Goal: Task Accomplishment & Management: Complete application form

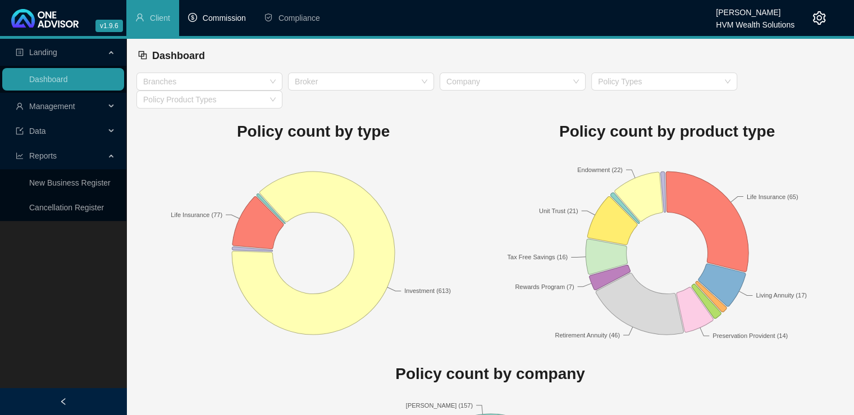
click at [233, 19] on span "Commission" at bounding box center [224, 17] width 43 height 9
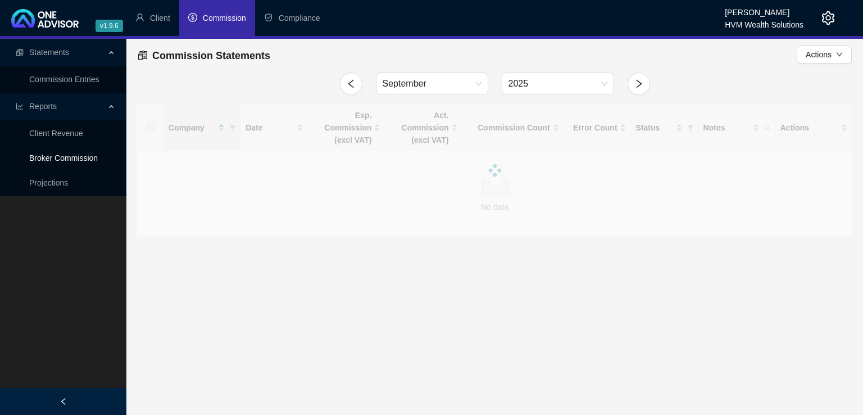
click at [75, 162] on link "Broker Commission" at bounding box center [63, 157] width 69 height 9
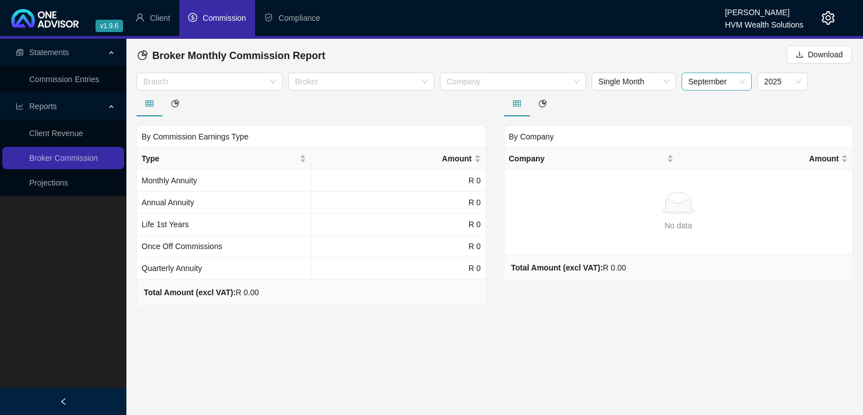
click at [734, 80] on span "September" at bounding box center [716, 81] width 57 height 17
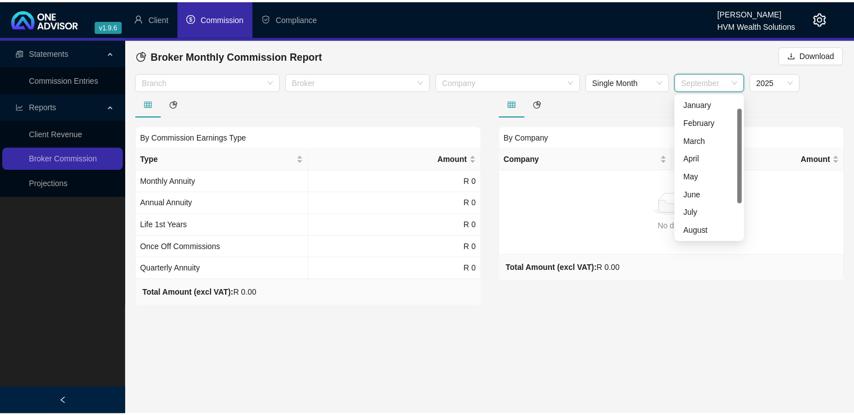
scroll to position [18, 0]
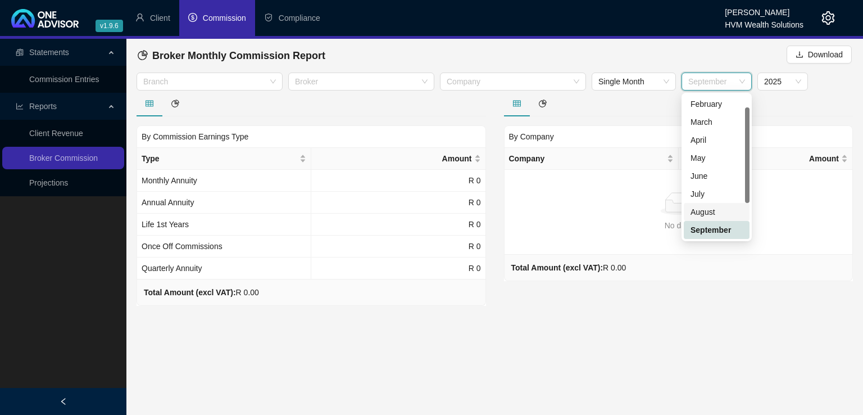
click at [714, 209] on div "August" at bounding box center [716, 212] width 52 height 12
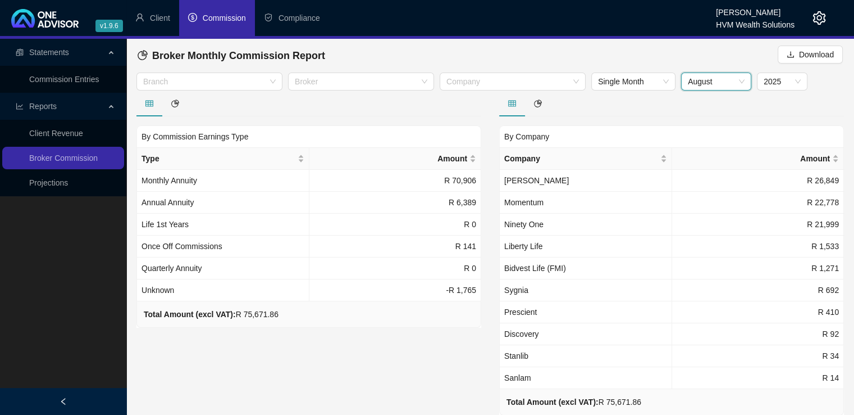
scroll to position [30, 0]
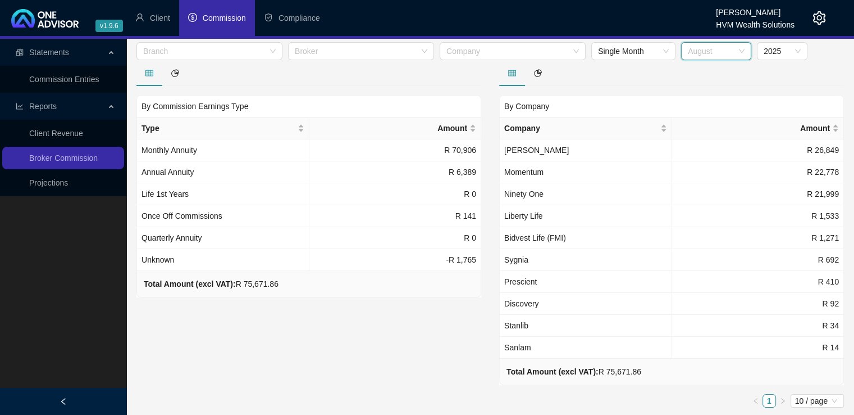
click at [735, 54] on span "August" at bounding box center [716, 51] width 57 height 17
click at [696, 129] on div "May" at bounding box center [716, 127] width 52 height 12
click at [732, 49] on span "May" at bounding box center [716, 51] width 57 height 17
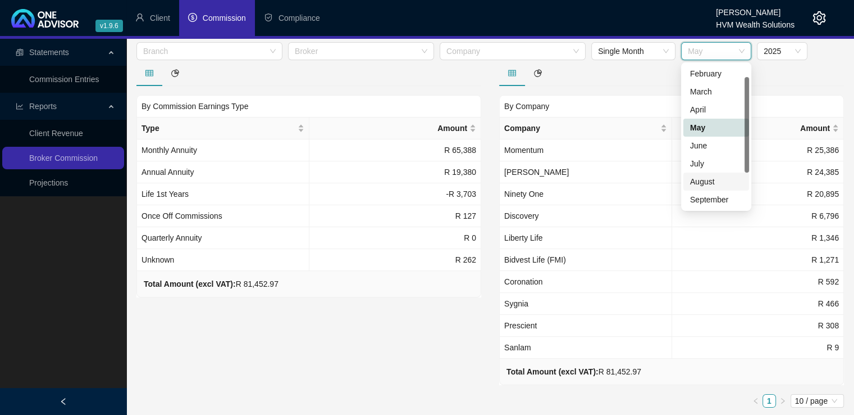
click at [707, 187] on div "August" at bounding box center [716, 181] width 52 height 12
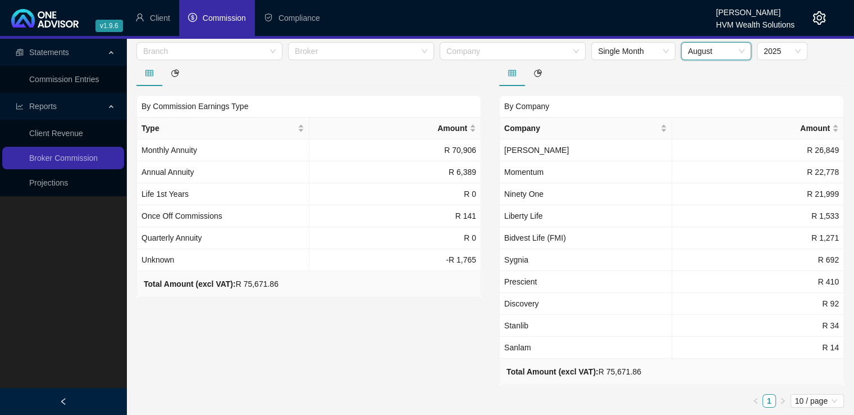
click at [740, 51] on span "August" at bounding box center [716, 51] width 57 height 17
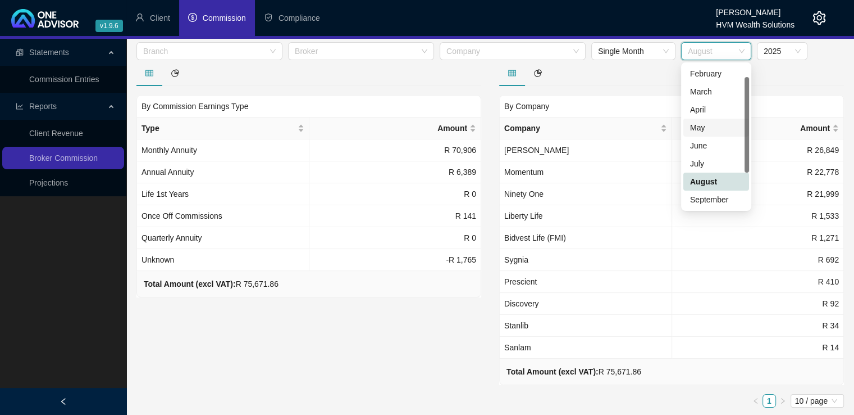
click at [710, 125] on div "May" at bounding box center [716, 127] width 52 height 12
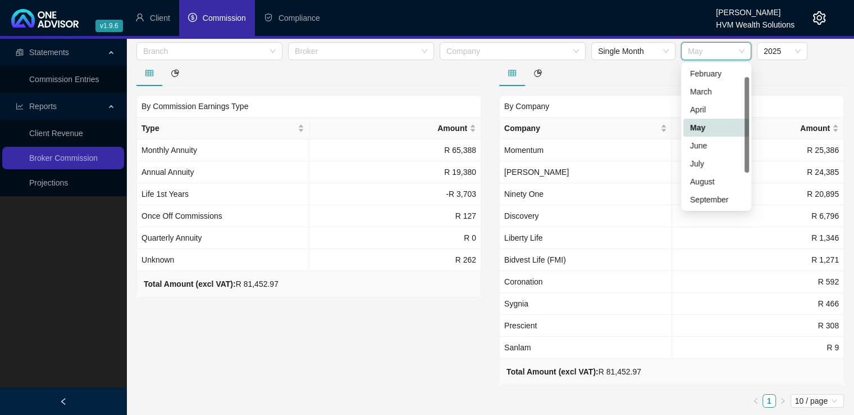
click at [741, 54] on span "May" at bounding box center [716, 51] width 57 height 17
click at [724, 180] on div "August" at bounding box center [716, 181] width 52 height 12
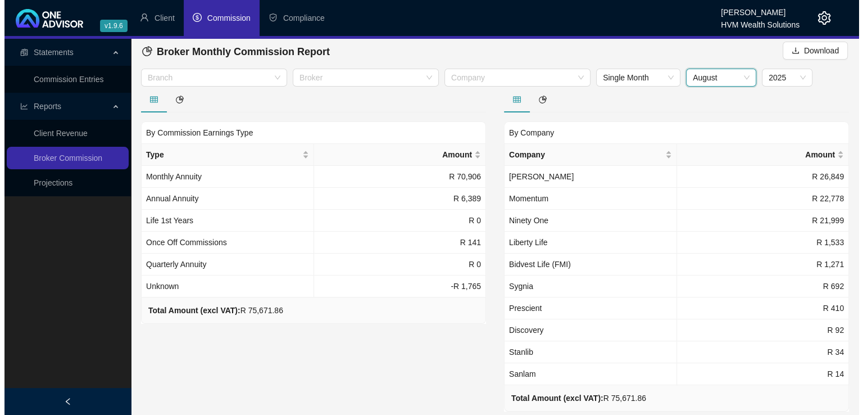
scroll to position [0, 0]
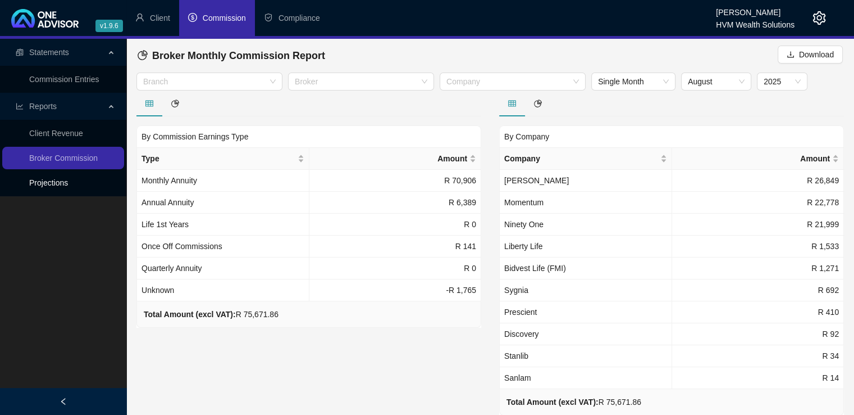
click at [52, 180] on link "Projections" at bounding box center [48, 182] width 39 height 9
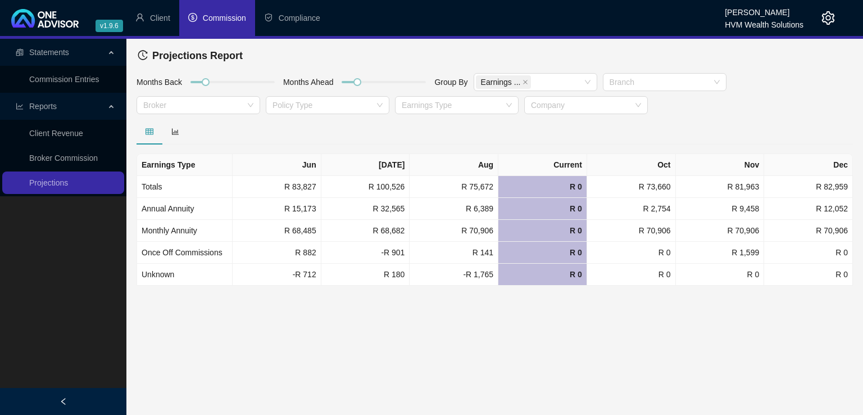
click at [517, 399] on main "Statements Commission Entries Reports Client Revenue Broker Commission Projecti…" at bounding box center [431, 227] width 863 height 376
click at [502, 384] on main "Statements Commission Entries Reports Client Revenue Broker Commission Projecti…" at bounding box center [431, 227] width 863 height 376
click at [628, 361] on main "Statements Commission Entries Reports Client Revenue Broker Commission Projecti…" at bounding box center [431, 227] width 863 height 376
drag, startPoint x: 204, startPoint y: 80, endPoint x: 188, endPoint y: 81, distance: 16.9
click at [188, 81] on div at bounding box center [191, 82] width 6 height 6
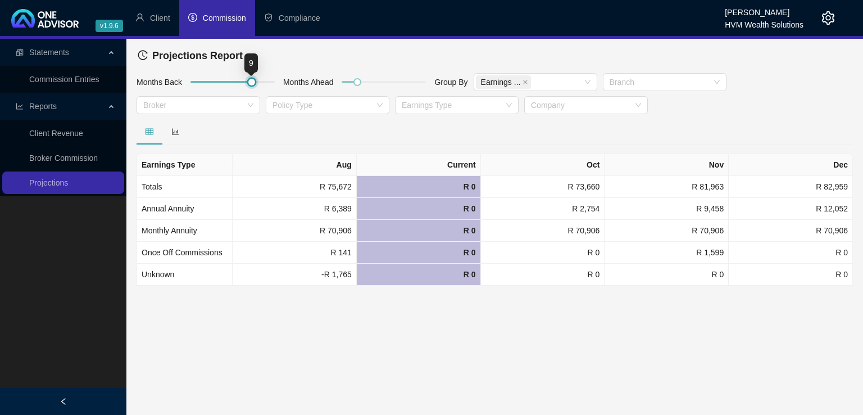
drag, startPoint x: 190, startPoint y: 81, endPoint x: 250, endPoint y: 83, distance: 60.1
click at [250, 83] on div at bounding box center [252, 82] width 6 height 6
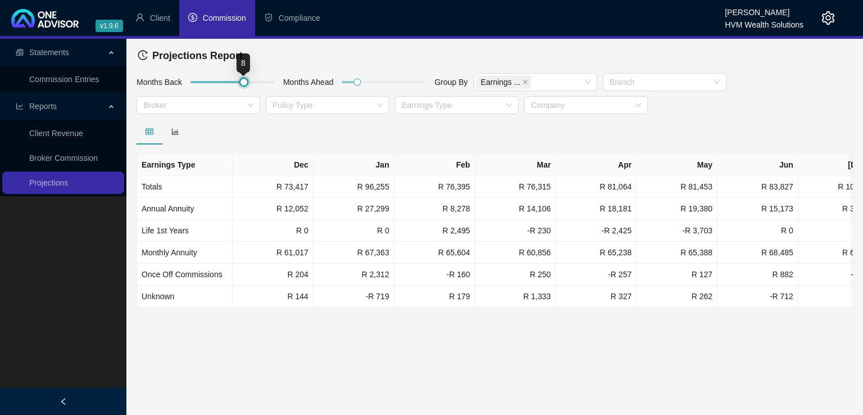
click at [249, 83] on div at bounding box center [232, 82] width 84 height 7
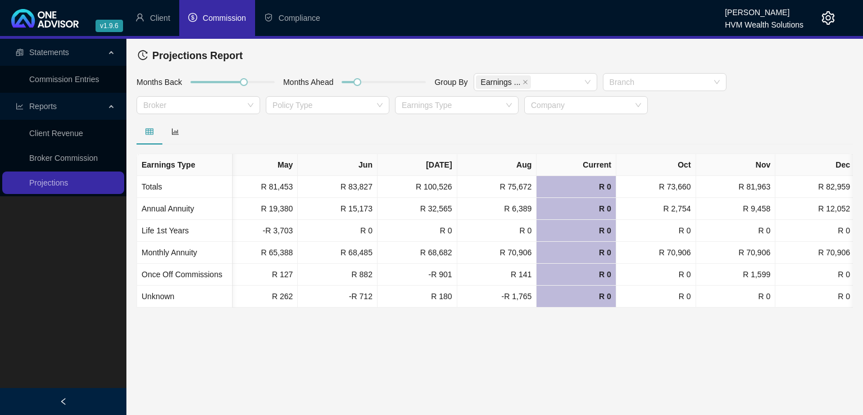
scroll to position [0, 334]
click at [54, 81] on link "Commission Entries" at bounding box center [64, 79] width 70 height 9
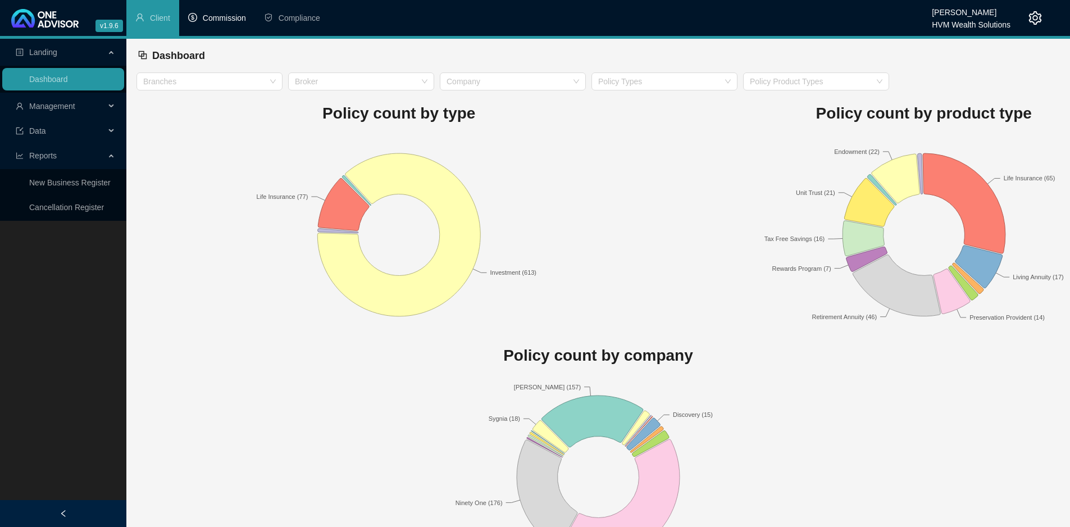
click at [232, 16] on span "Commission" at bounding box center [224, 17] width 43 height 9
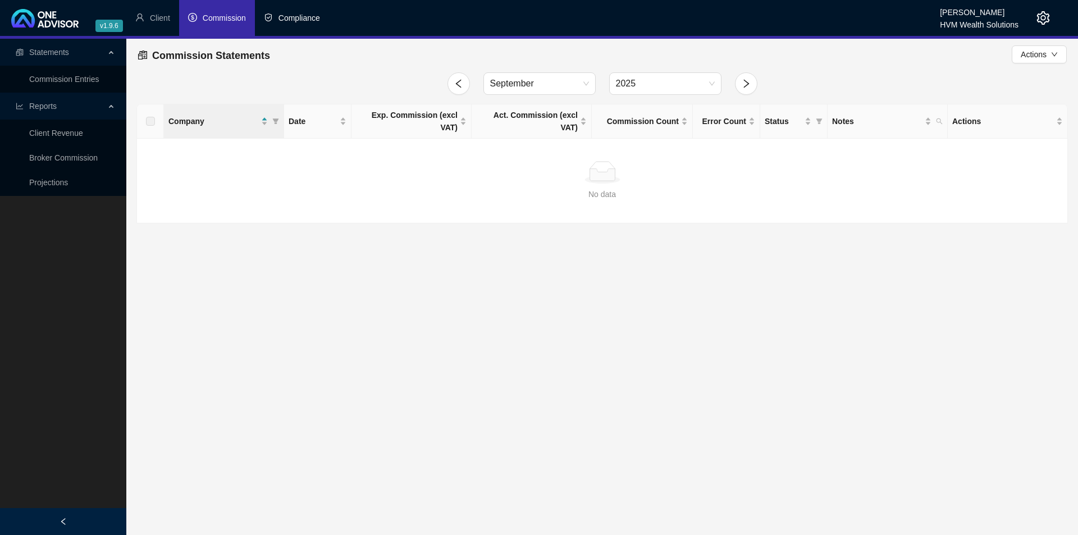
click at [279, 20] on span "Compliance" at bounding box center [300, 17] width 42 height 9
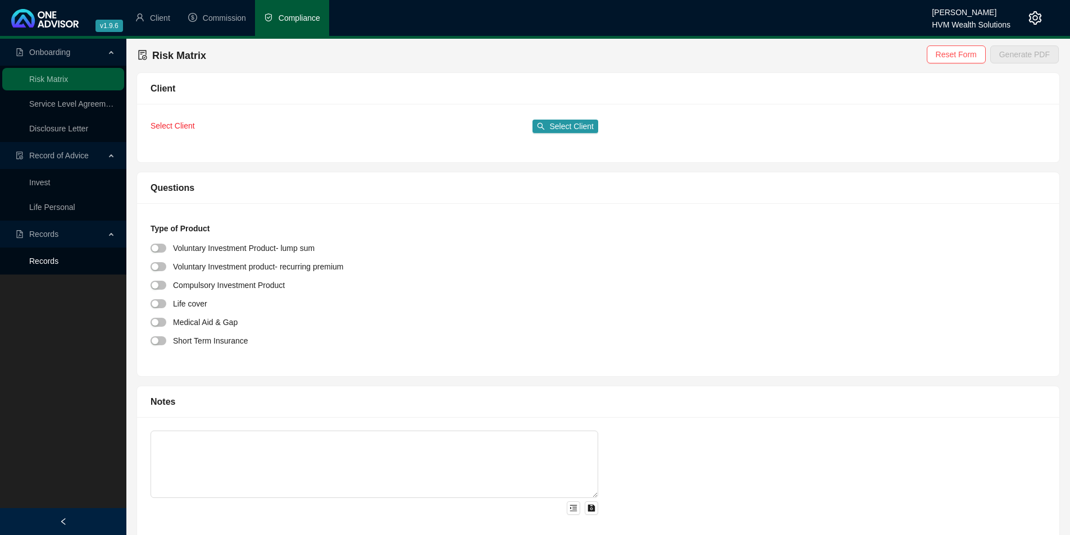
click at [46, 266] on link "Records" at bounding box center [43, 261] width 29 height 9
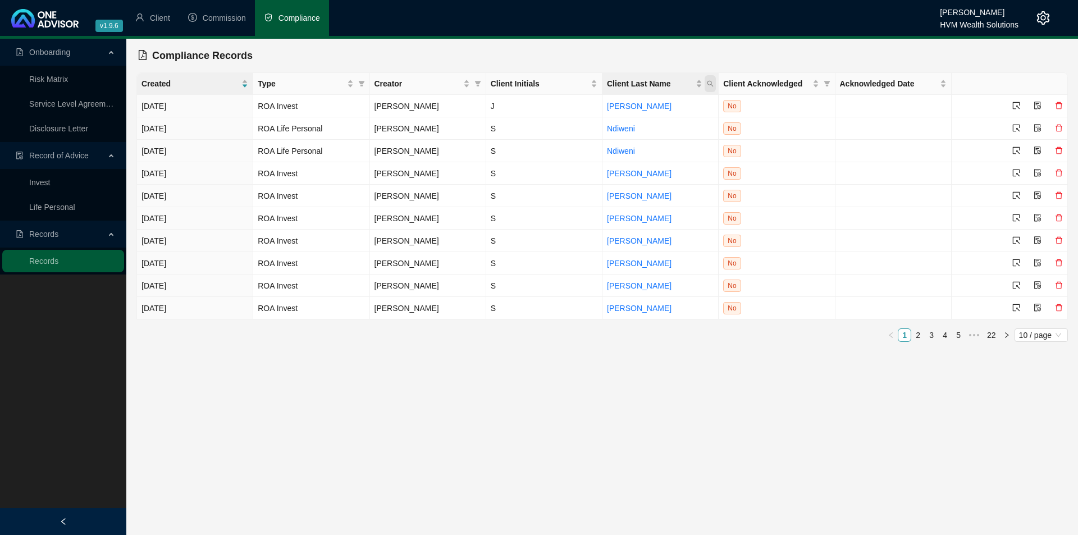
click at [709, 86] on icon "search" at bounding box center [710, 83] width 7 height 7
click at [659, 195] on td "[PERSON_NAME]" at bounding box center [661, 196] width 116 height 22
click at [1015, 126] on icon "select" at bounding box center [1017, 128] width 8 height 8
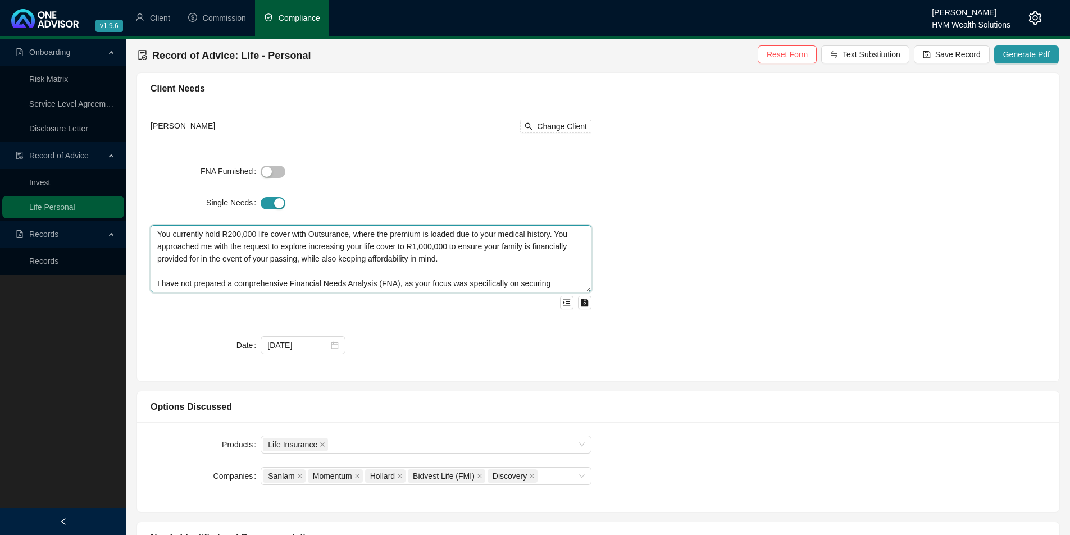
click at [212, 250] on textarea "You currently hold R200,000 life cover with Outsurance, where the premium is lo…" at bounding box center [371, 258] width 441 height 67
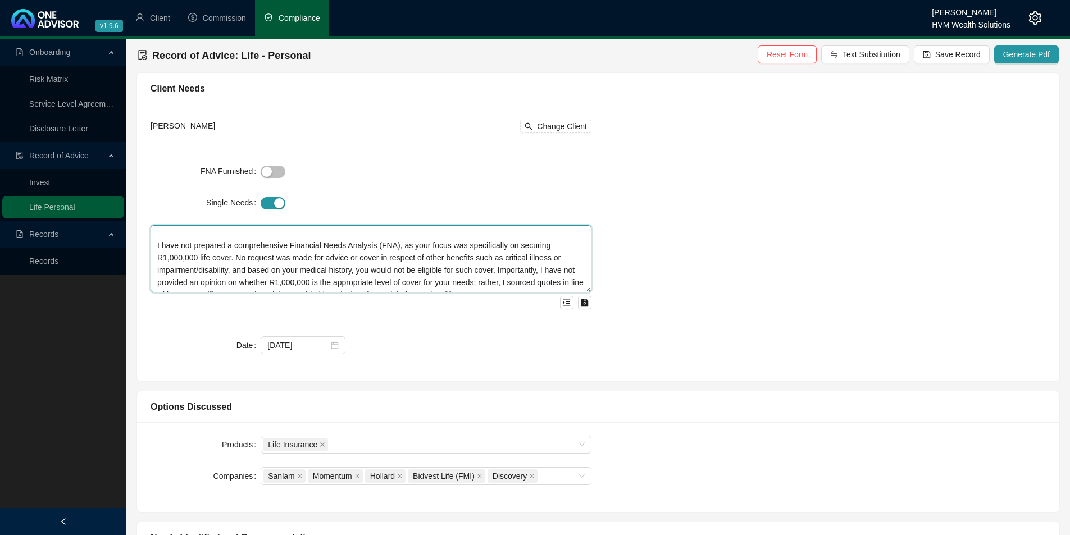
scroll to position [45, 0]
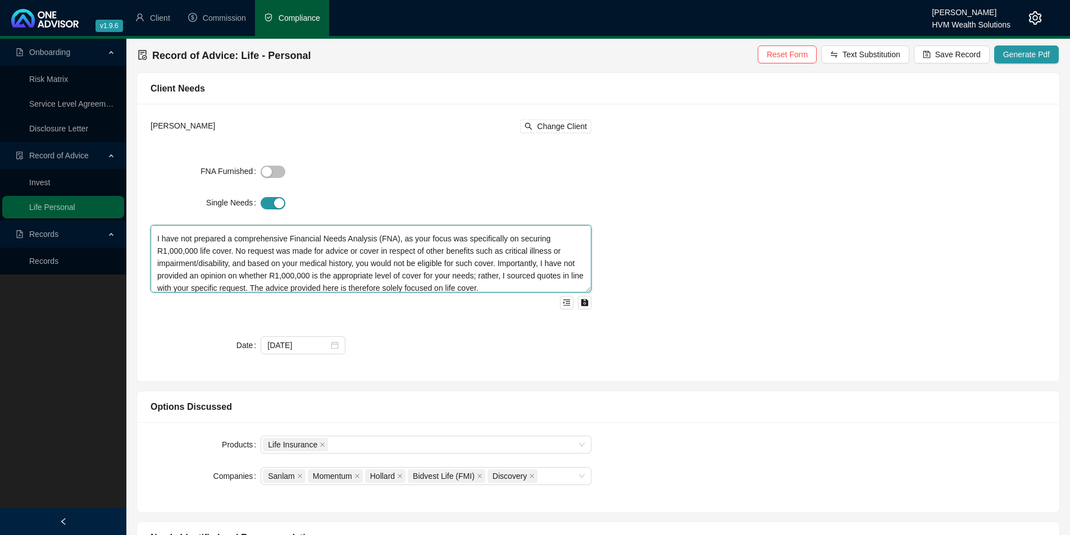
click at [158, 235] on textarea "You currently hold R200,000 life cover with Outsurance, where the premium is lo…" at bounding box center [371, 258] width 441 height 67
click at [159, 236] on textarea "You currently hold R200,000 life cover with Outsurance, where the premium is lo…" at bounding box center [371, 258] width 441 height 67
click at [250, 265] on textarea "You currently hold R200,000 life cover with Outsurance, where the premium is lo…" at bounding box center [371, 258] width 441 height 67
drag, startPoint x: 384, startPoint y: 264, endPoint x: 363, endPoint y: 263, distance: 20.3
click at [363, 263] on textarea "You currently hold R200,000 life cover with Outsurance, where the premium is lo…" at bounding box center [371, 258] width 441 height 67
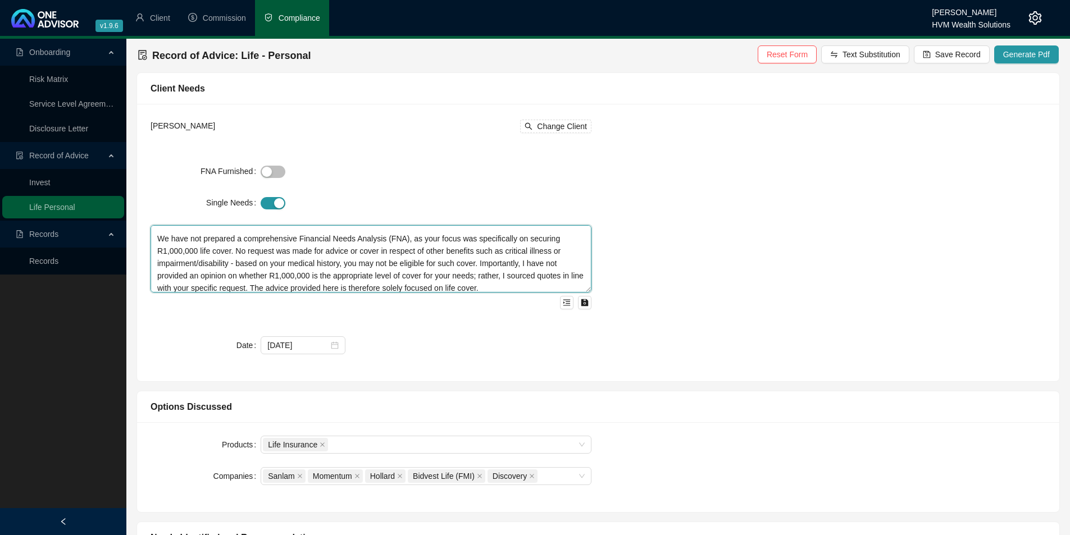
click at [503, 276] on textarea "You currently hold R200,000 life cover with Outsurance, where the premium is lo…" at bounding box center [371, 258] width 441 height 67
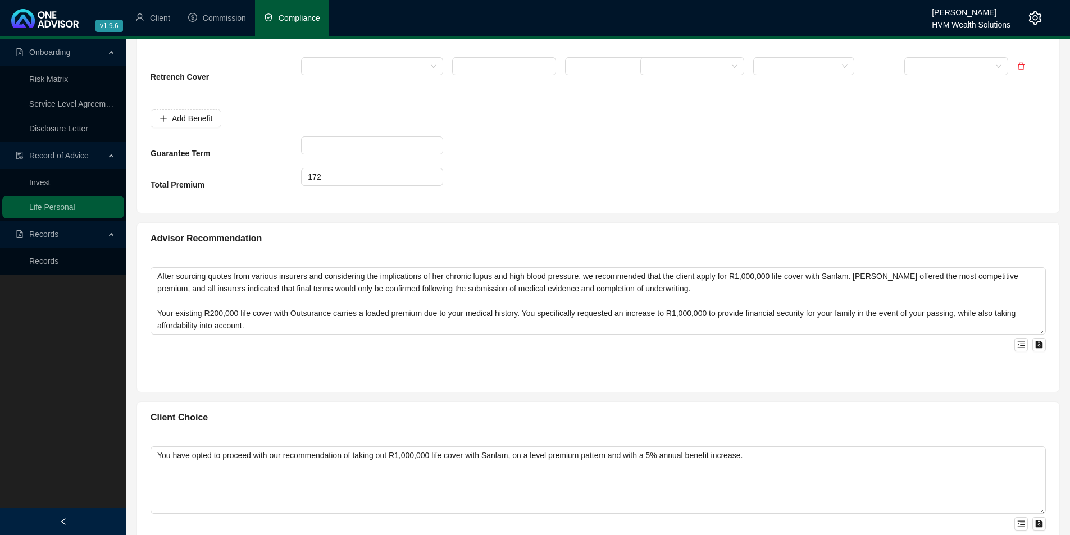
scroll to position [712, 0]
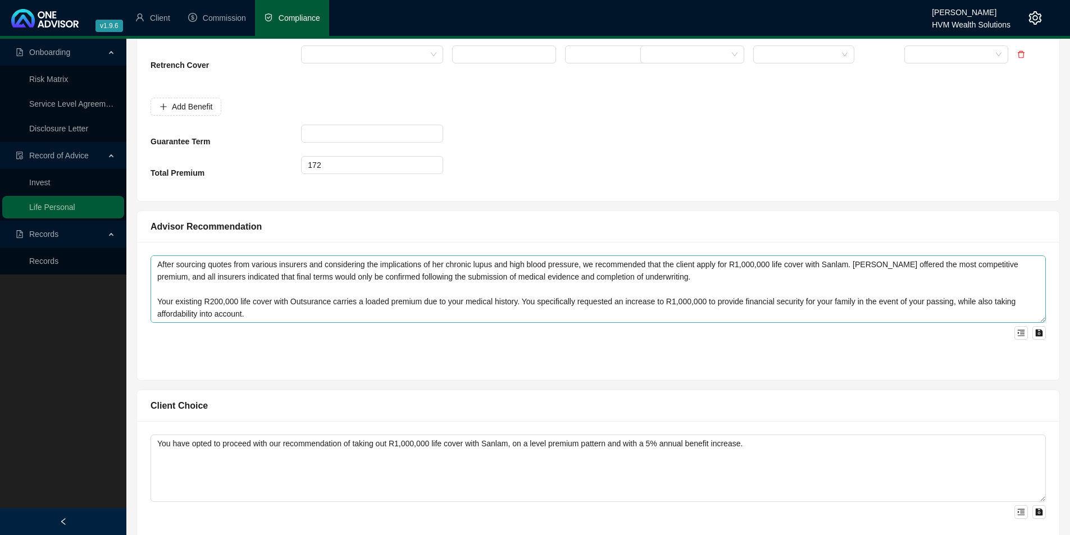
type textarea "You currently hold R200,000 life cover with Outsurance, where the premium is lo…"
drag, startPoint x: 699, startPoint y: 265, endPoint x: 666, endPoint y: 265, distance: 33.7
click at [666, 265] on textarea "After sourcing quotes from various insurers and considering the implications of…" at bounding box center [598, 289] width 895 height 67
click at [885, 269] on textarea "After sourcing quotes from various insurers and considering the implications of…" at bounding box center [598, 289] width 895 height 67
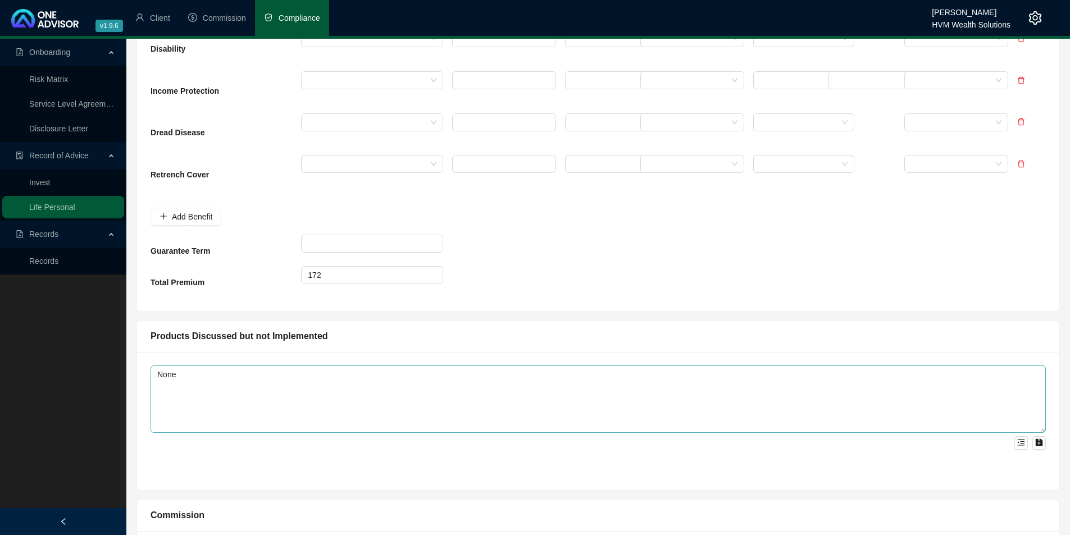
scroll to position [1356, 0]
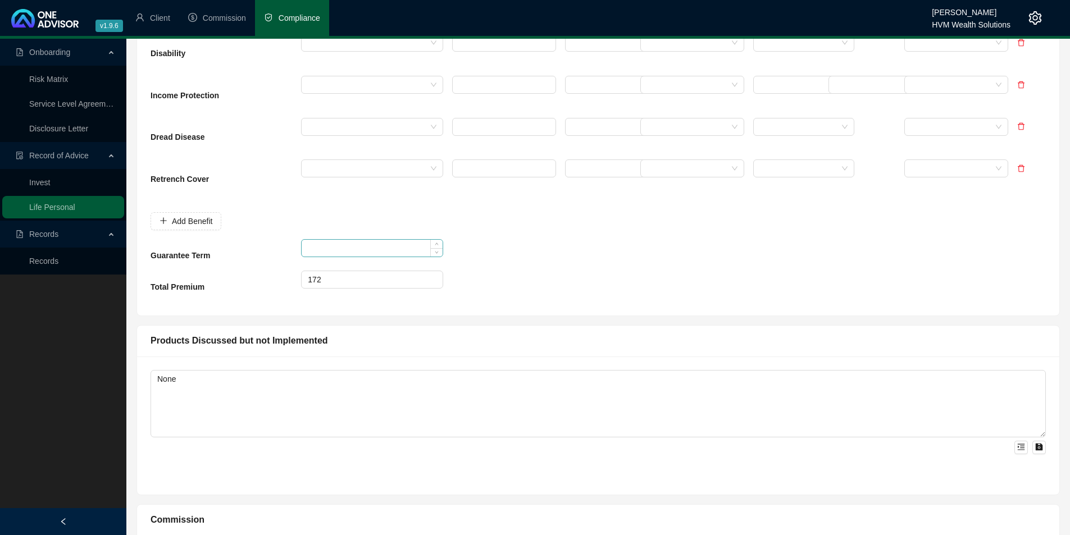
type textarea "After sourcing quotes from various insurers and considering the implications of…"
click at [304, 249] on input at bounding box center [372, 248] width 140 height 17
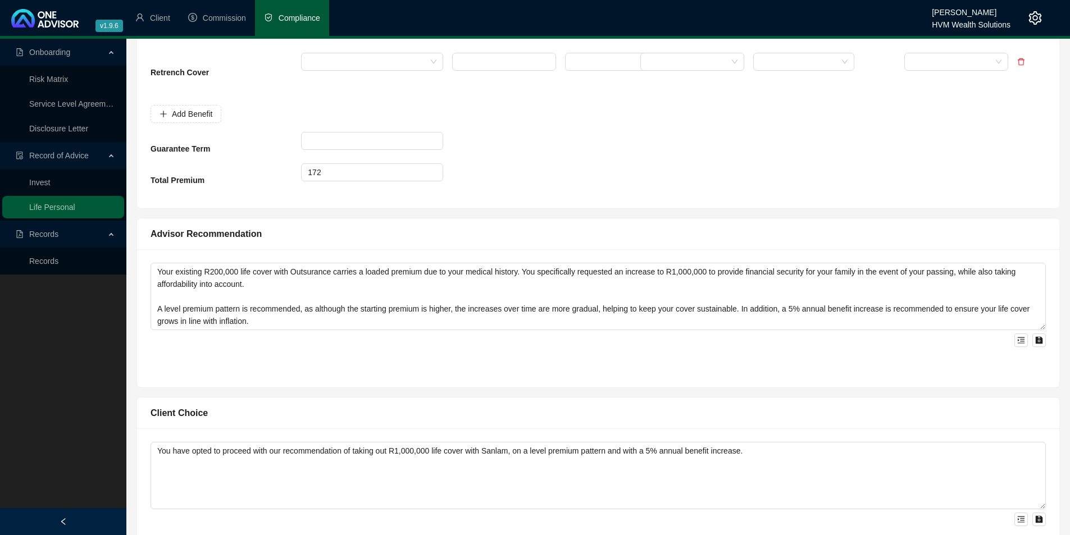
scroll to position [664, 0]
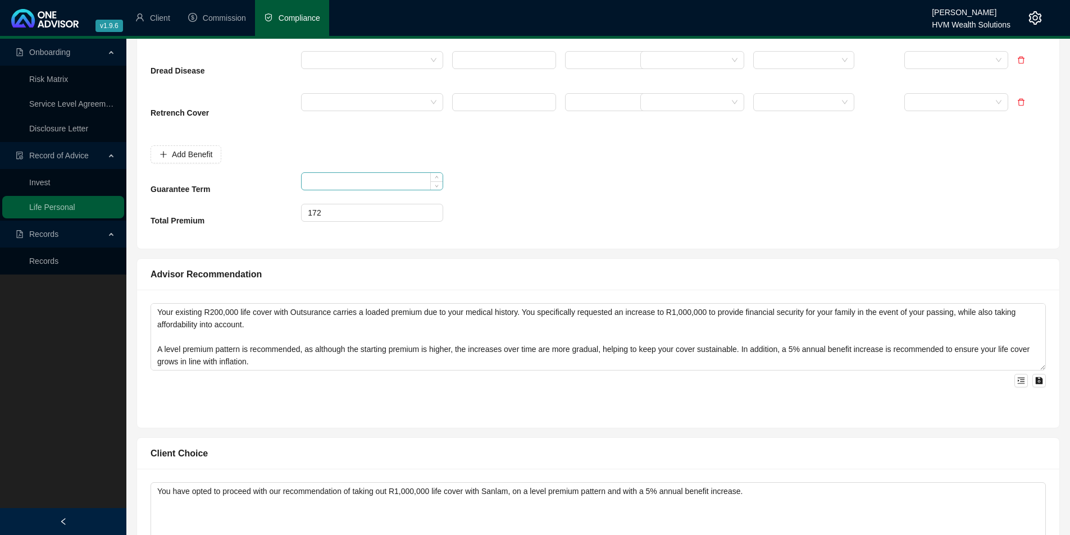
type input "10"
click at [306, 181] on input at bounding box center [372, 181] width 140 height 17
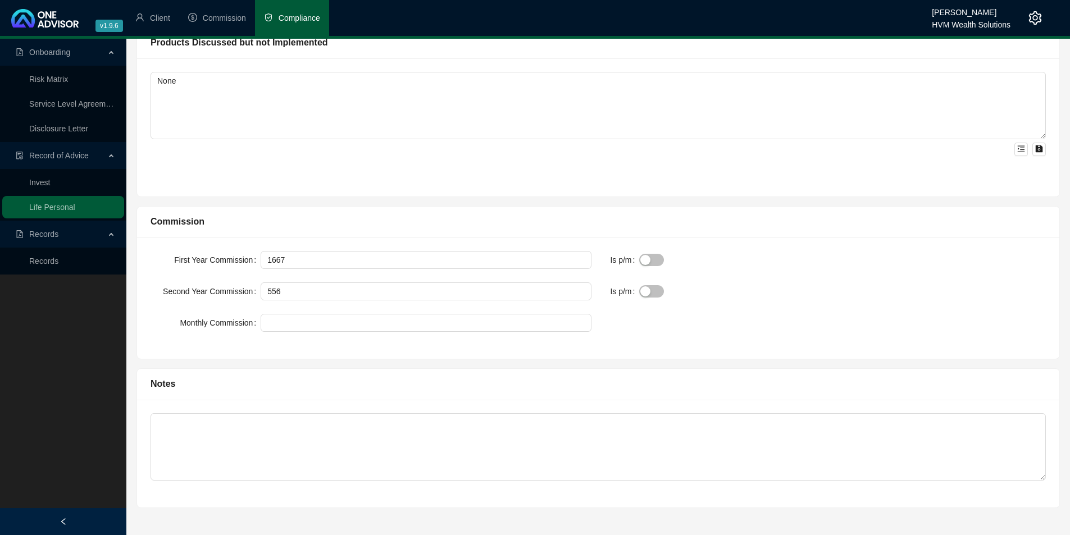
scroll to position [0, 0]
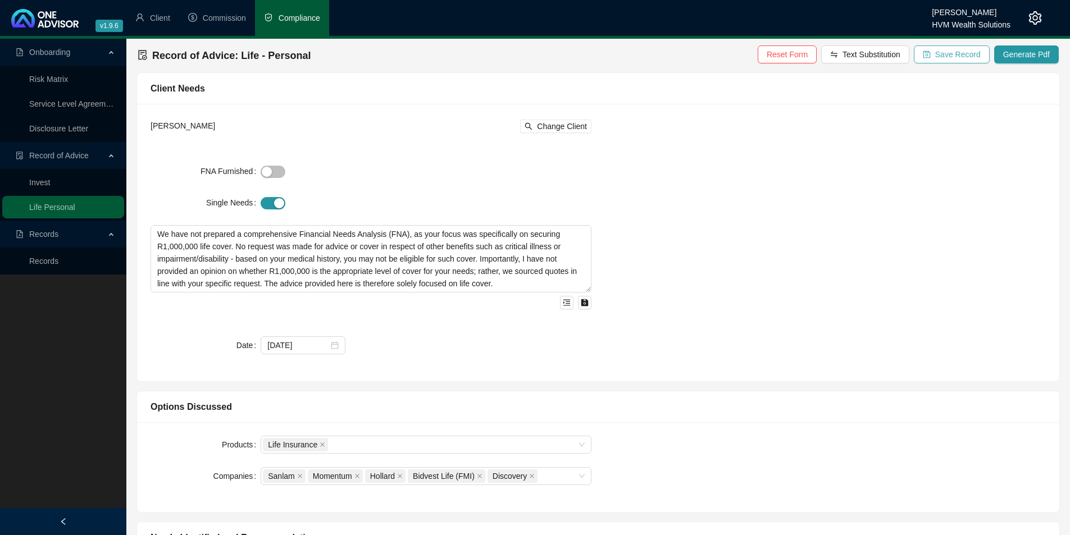
type input "10"
click at [943, 56] on span "Save Record" at bounding box center [957, 54] width 45 height 12
click at [1027, 52] on span "Generate Pdf" at bounding box center [1026, 54] width 47 height 12
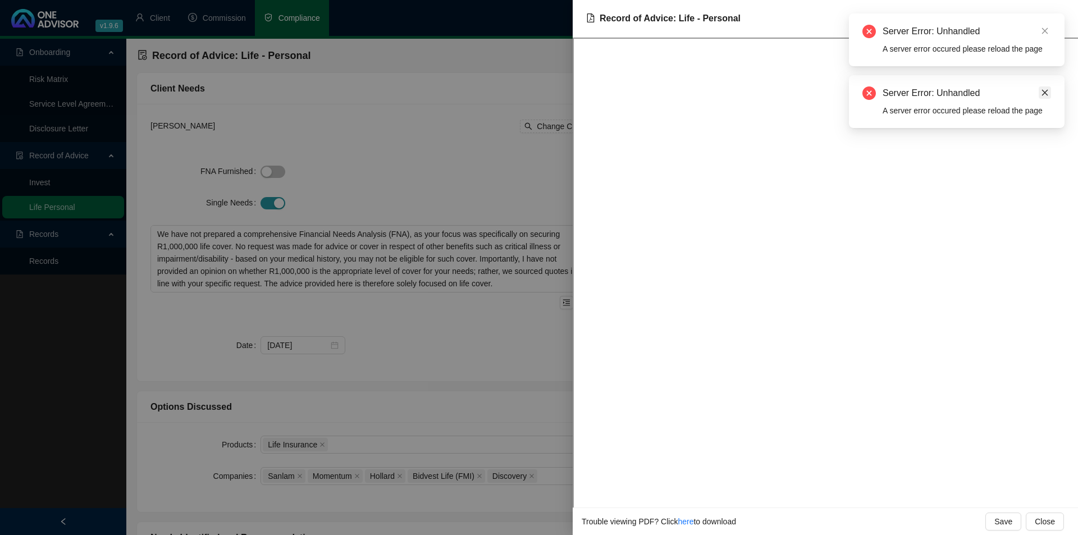
click at [1044, 93] on icon "close" at bounding box center [1045, 93] width 8 height 8
click at [1043, 35] on link "Close" at bounding box center [1045, 31] width 12 height 12
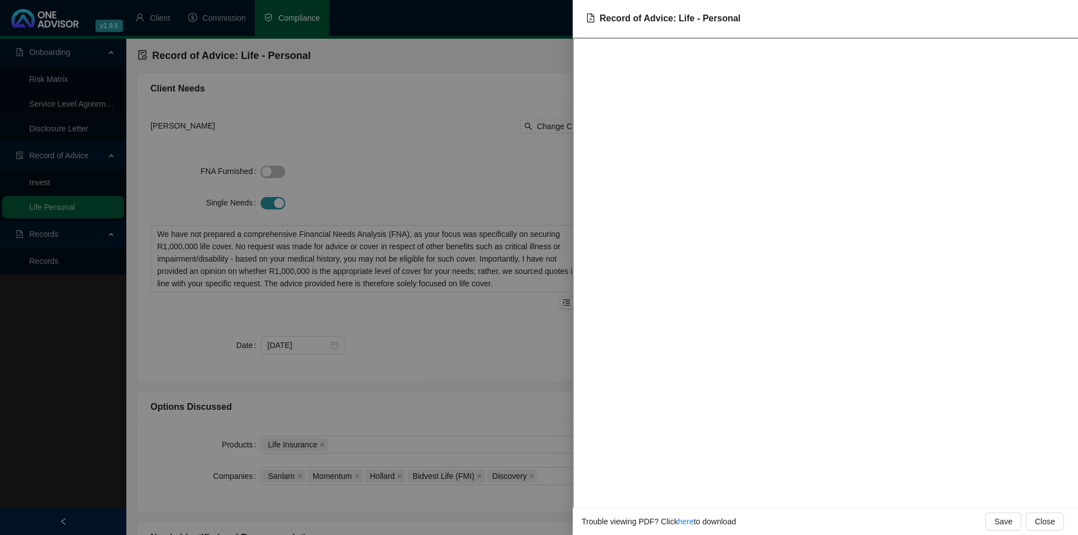
click at [404, 175] on div at bounding box center [539, 267] width 1078 height 535
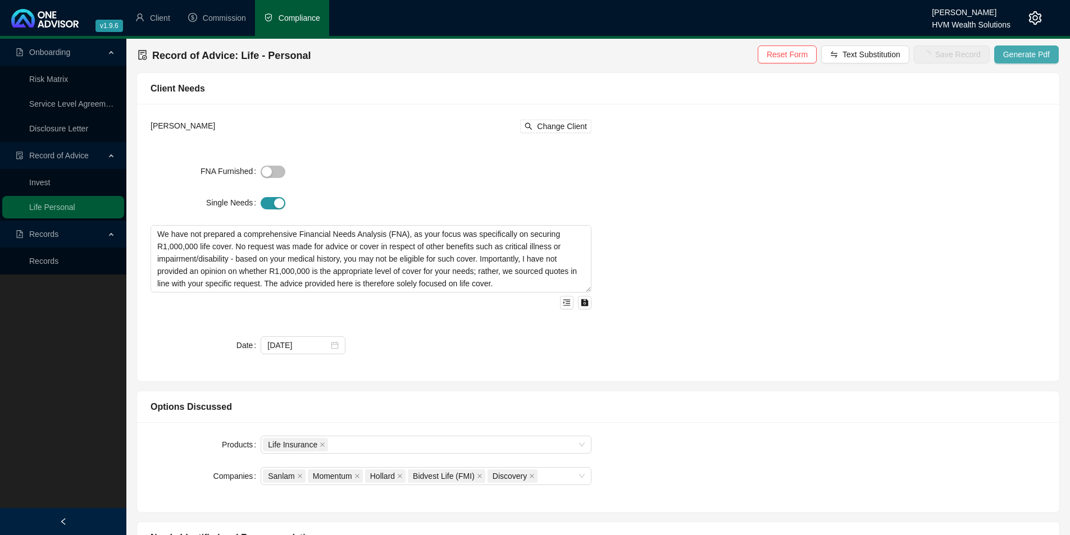
click at [1006, 54] on span "Generate Pdf" at bounding box center [1026, 54] width 47 height 12
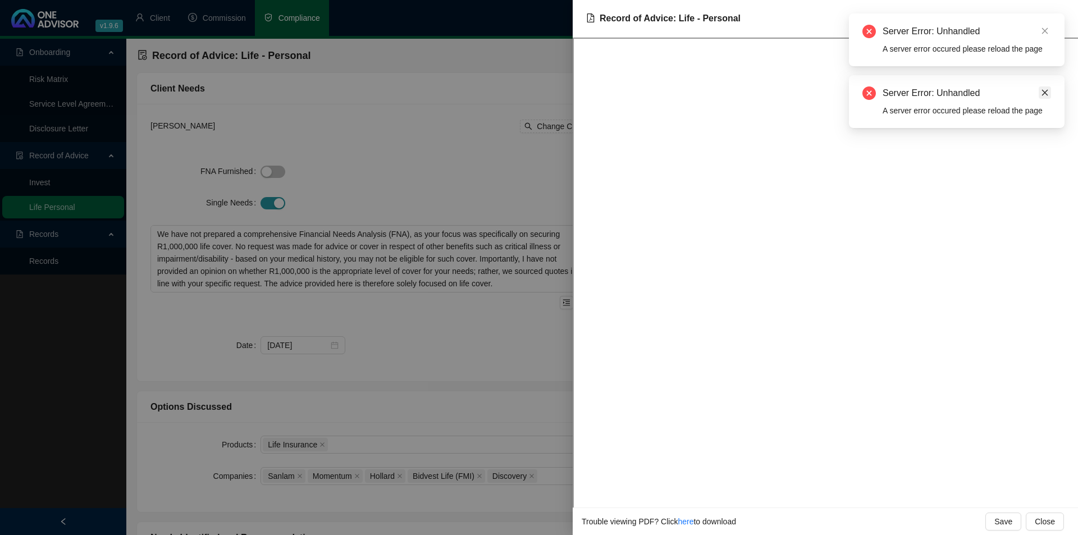
click at [1043, 91] on icon "close" at bounding box center [1045, 93] width 8 height 8
click at [1043, 33] on icon "close" at bounding box center [1045, 31] width 8 height 8
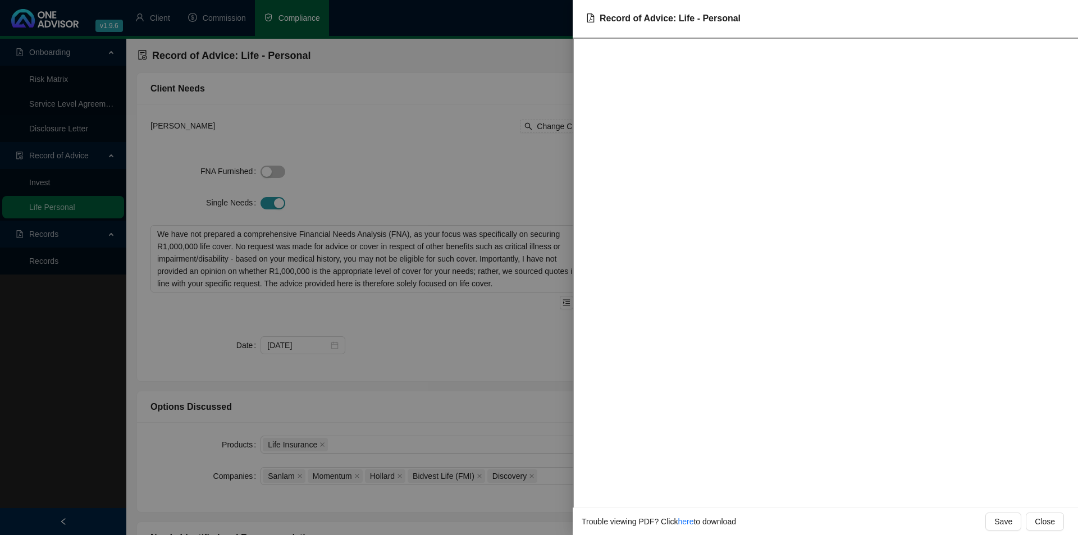
click at [521, 63] on div at bounding box center [539, 267] width 1078 height 535
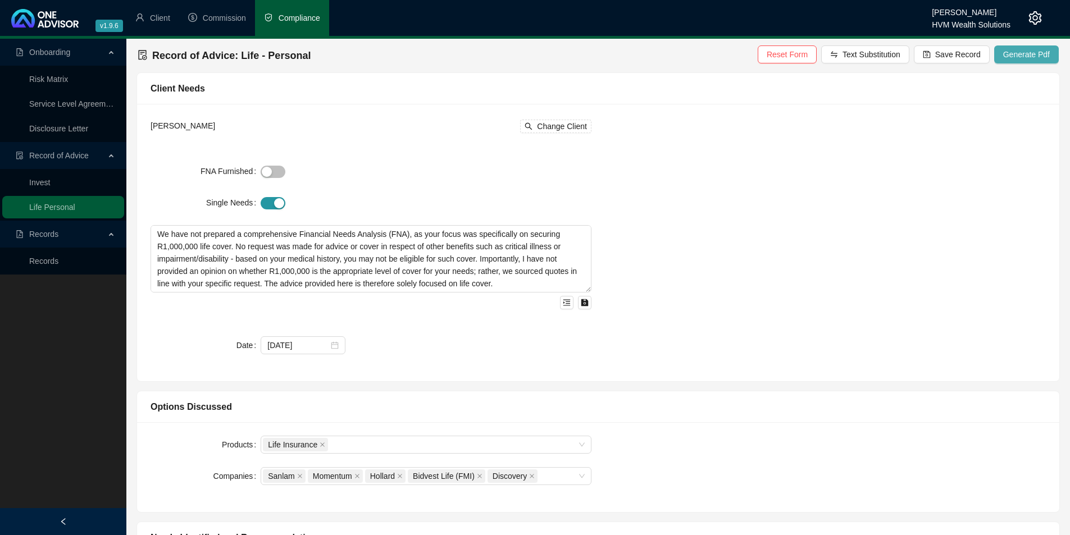
click at [1019, 57] on span "Generate Pdf" at bounding box center [1026, 54] width 47 height 12
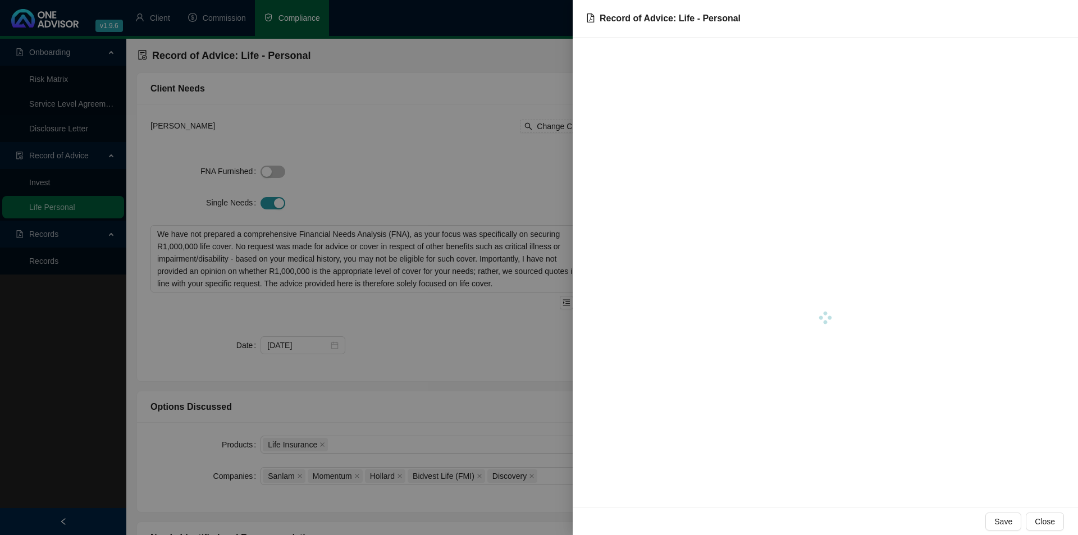
click at [540, 93] on div at bounding box center [539, 267] width 1078 height 535
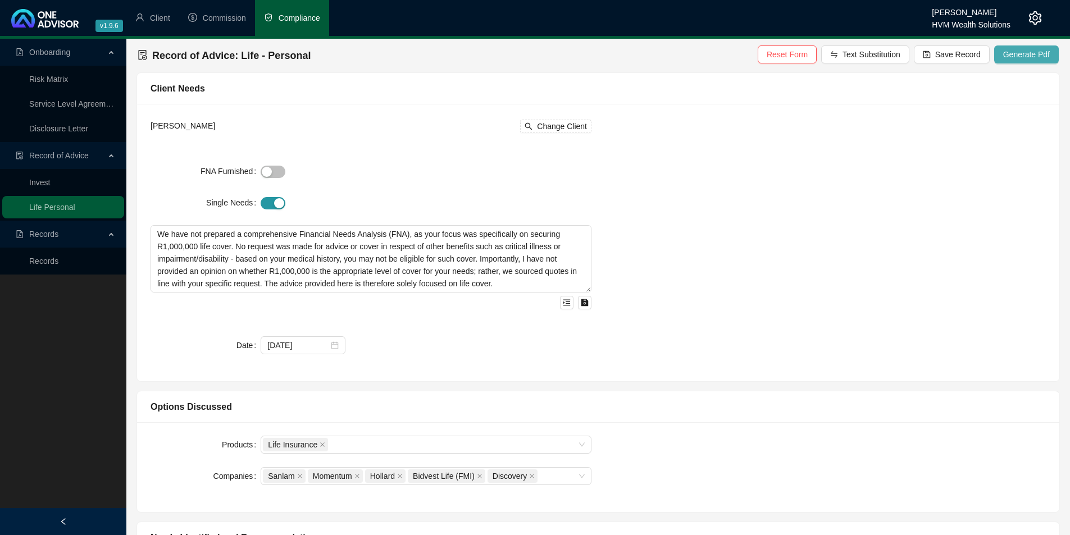
click at [1011, 58] on span "Generate Pdf" at bounding box center [1026, 54] width 47 height 12
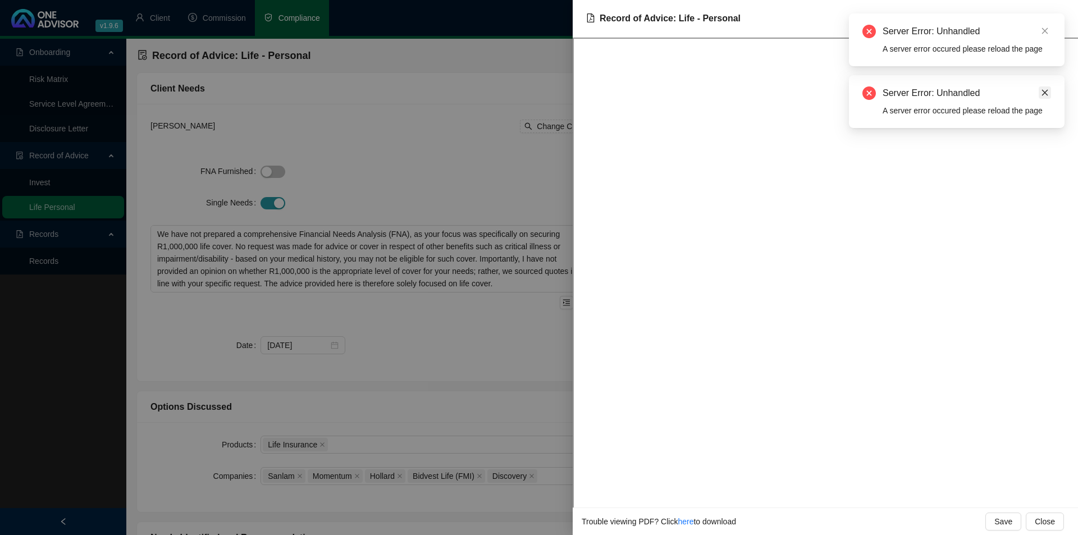
click at [1044, 92] on icon "close" at bounding box center [1045, 93] width 6 height 6
click at [1047, 30] on icon "close" at bounding box center [1045, 31] width 8 height 8
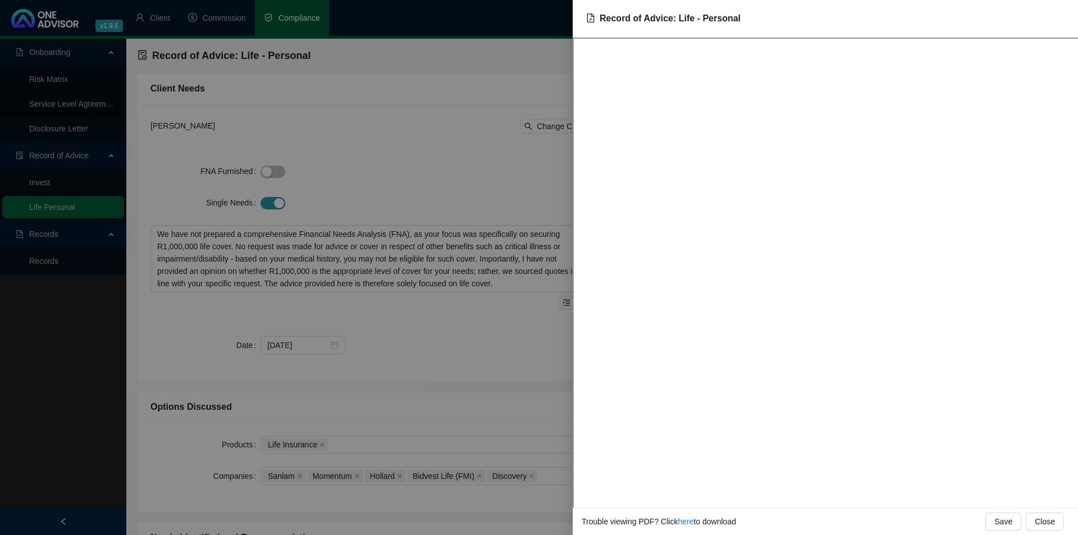
click at [412, 175] on div at bounding box center [539, 267] width 1078 height 535
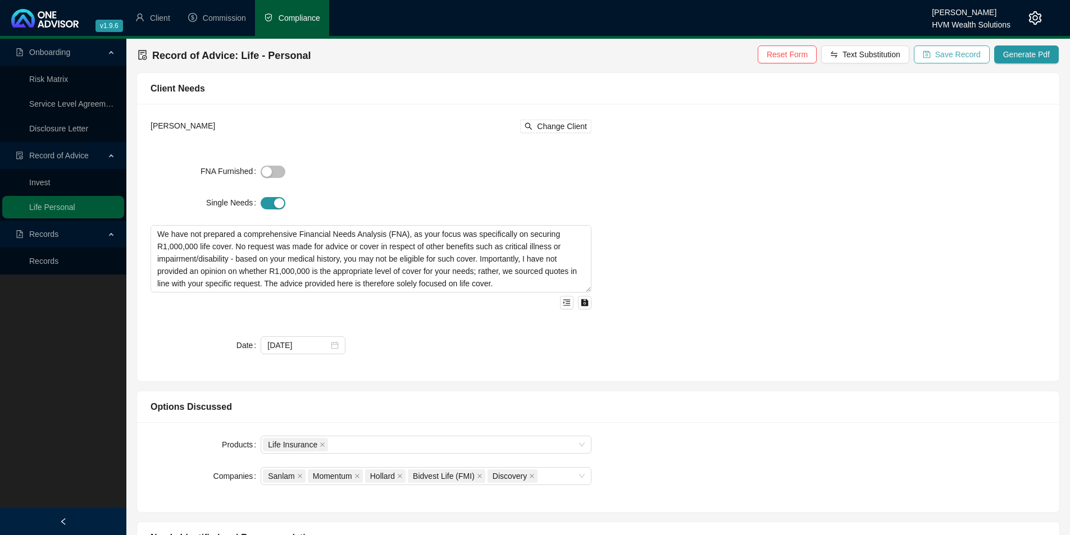
click at [974, 59] on span "Save Record" at bounding box center [957, 54] width 45 height 12
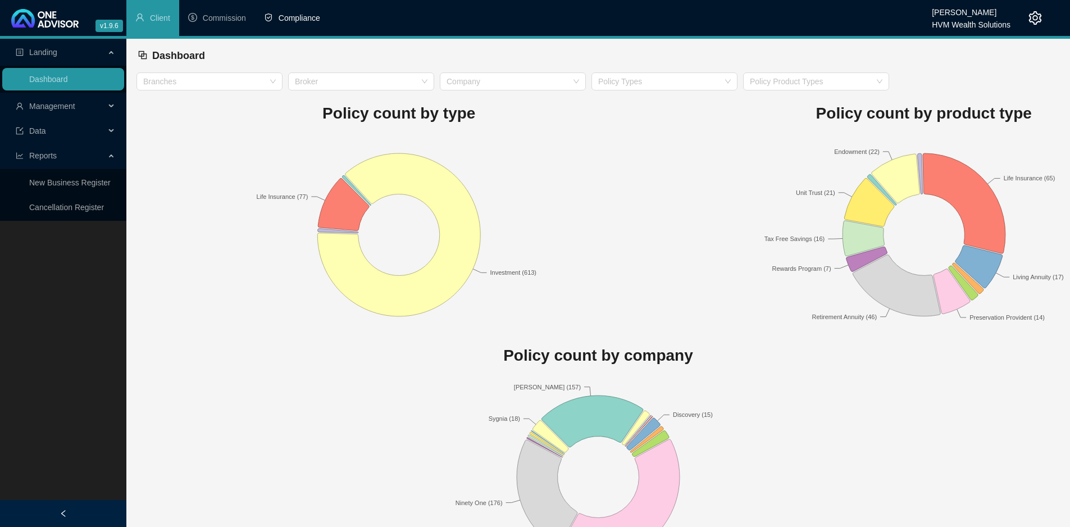
click at [294, 22] on span "Compliance" at bounding box center [300, 17] width 42 height 9
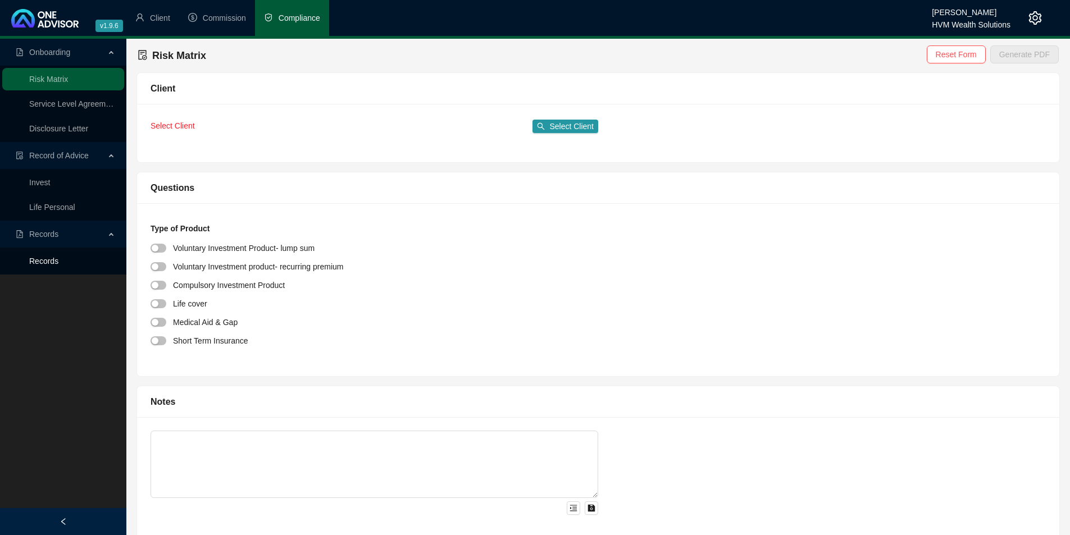
click at [52, 258] on link "Records" at bounding box center [43, 261] width 29 height 9
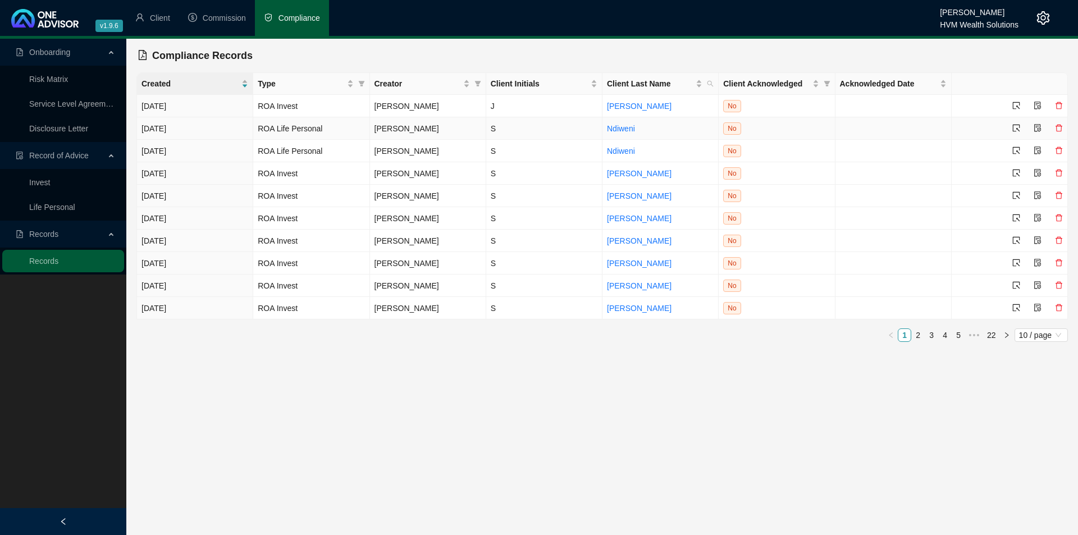
click at [1014, 125] on icon "select" at bounding box center [1017, 128] width 8 height 8
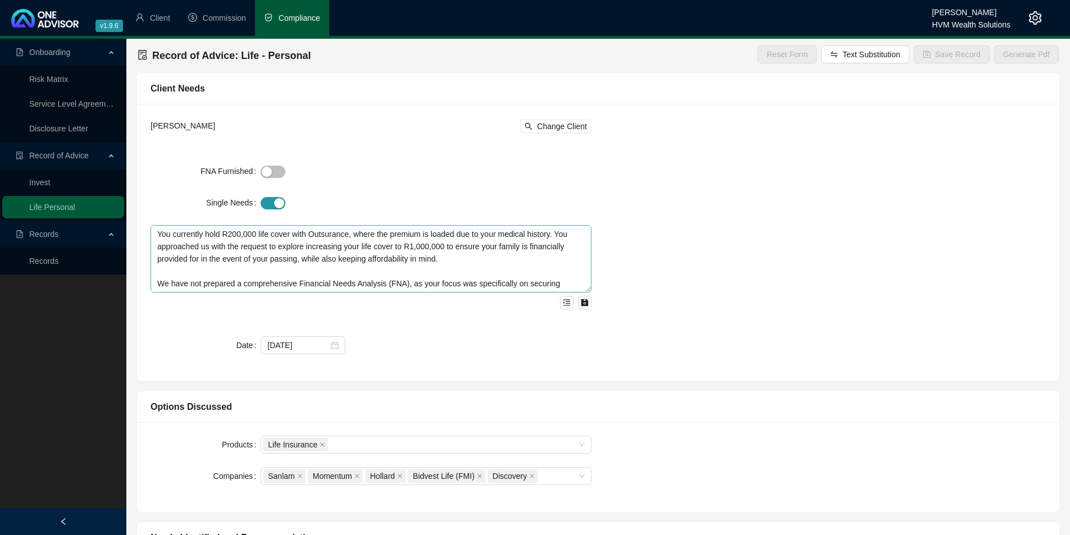
type textarea "You currently hold R200,000 life cover with Outsurance, where the premium is lo…"
type textarea "After sourcing quotes from various insurers and considering the implications of…"
click at [213, 248] on textarea "You currently hold R200,000 life cover with Outsurance, where the premium is lo…" at bounding box center [371, 258] width 441 height 67
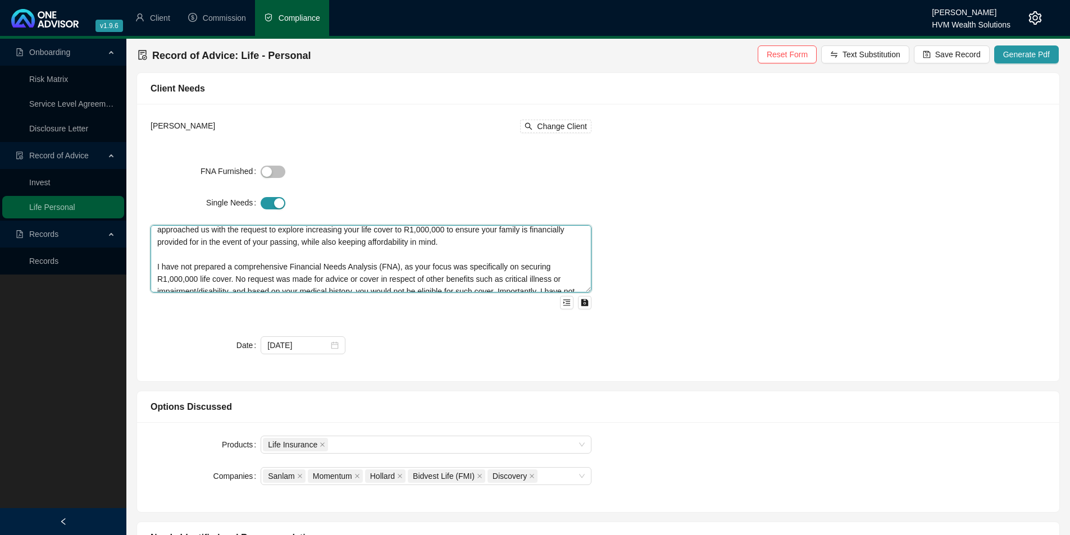
scroll to position [22, 0]
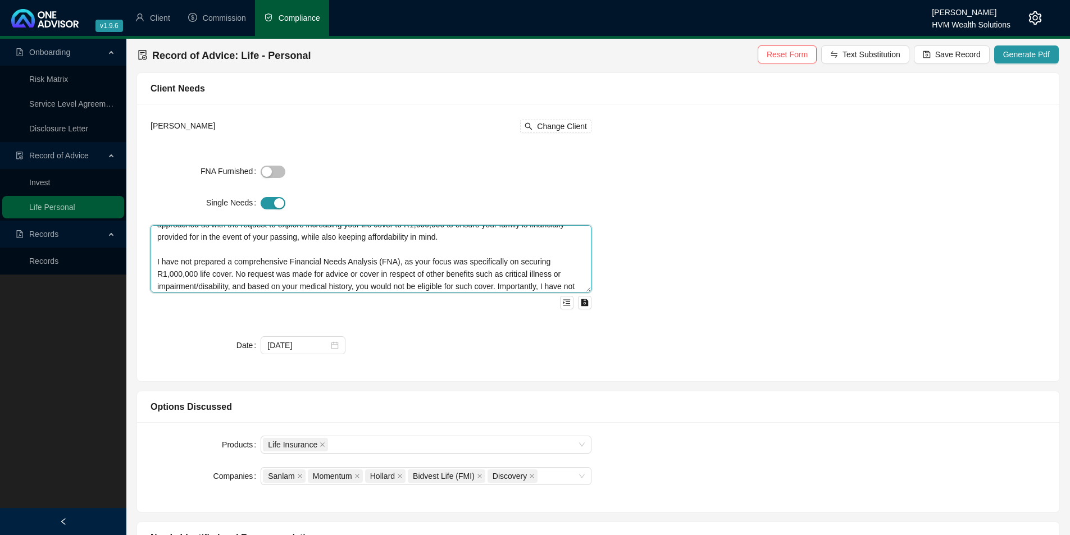
click at [159, 261] on textarea "You currently hold R200,000 life cover with Outsurance, where the premium is lo…" at bounding box center [371, 258] width 441 height 67
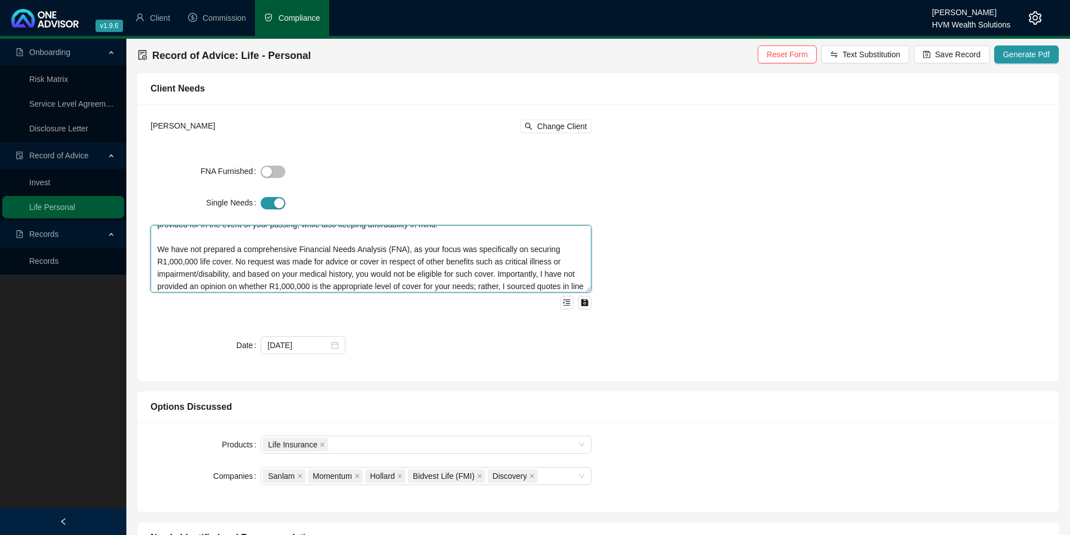
scroll to position [38, 0]
click at [252, 270] on textarea "You currently hold R200,000 life cover with Outsurance, where the premium is lo…" at bounding box center [371, 258] width 441 height 67
drag, startPoint x: 384, startPoint y: 270, endPoint x: 362, endPoint y: 270, distance: 21.3
click at [362, 270] on textarea "You currently hold R200,000 life cover with Outsurance, where the premium is lo…" at bounding box center [371, 258] width 441 height 67
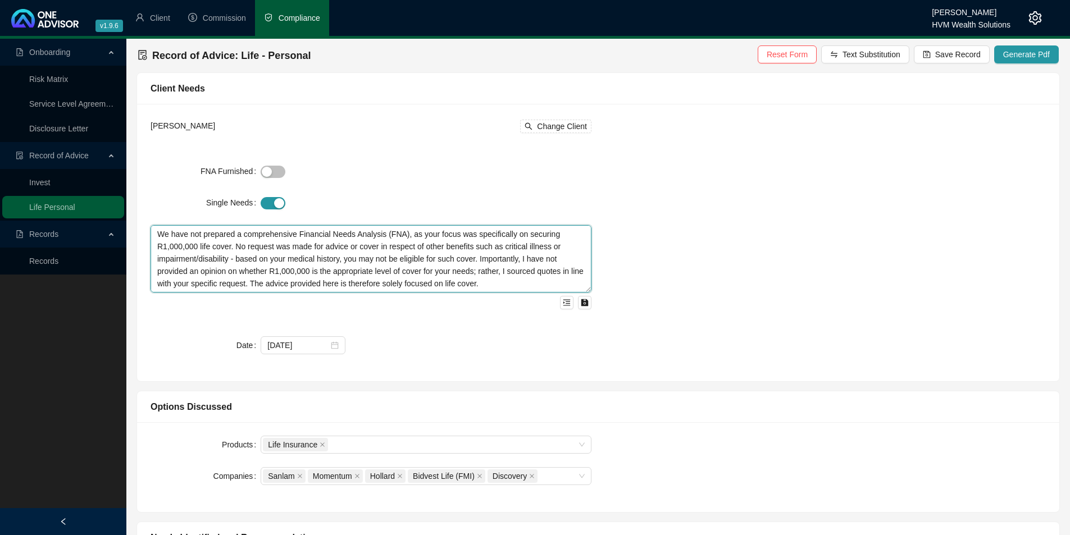
click at [504, 273] on textarea "You currently hold R200,000 life cover with Outsurance, where the premium is lo…" at bounding box center [371, 258] width 441 height 67
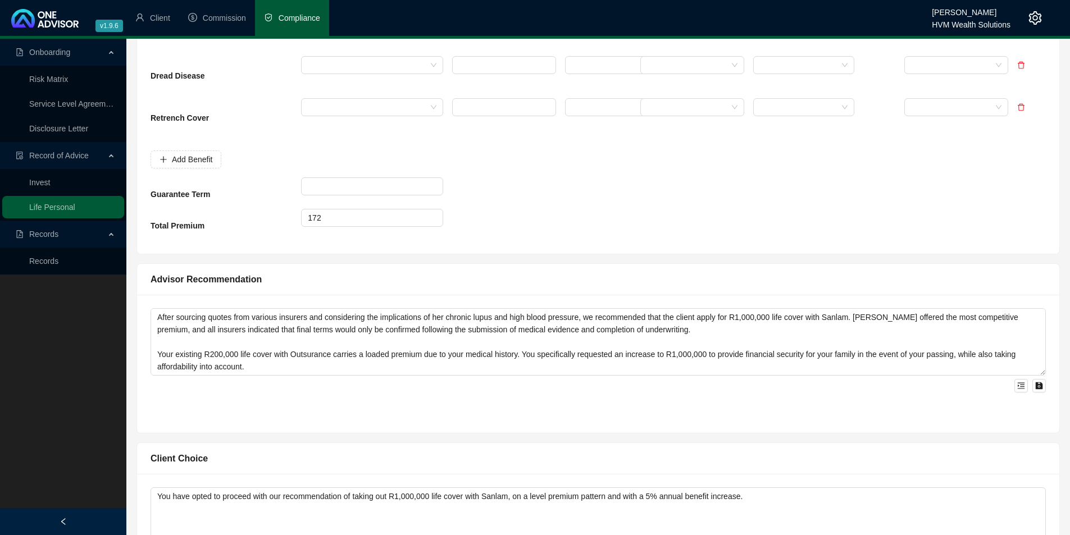
scroll to position [662, 0]
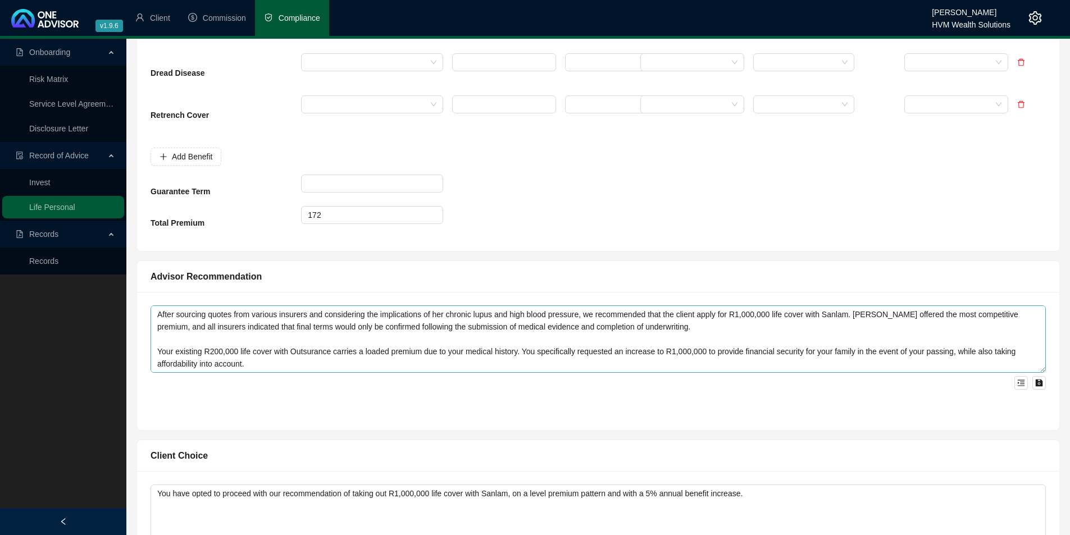
type textarea "You currently hold R200,000 life cover with Outsurance, where the premium is lo…"
drag, startPoint x: 699, startPoint y: 314, endPoint x: 664, endPoint y: 315, distance: 34.3
click at [664, 315] on textarea "After sourcing quotes from various insurers and considering the implications of…" at bounding box center [598, 339] width 895 height 67
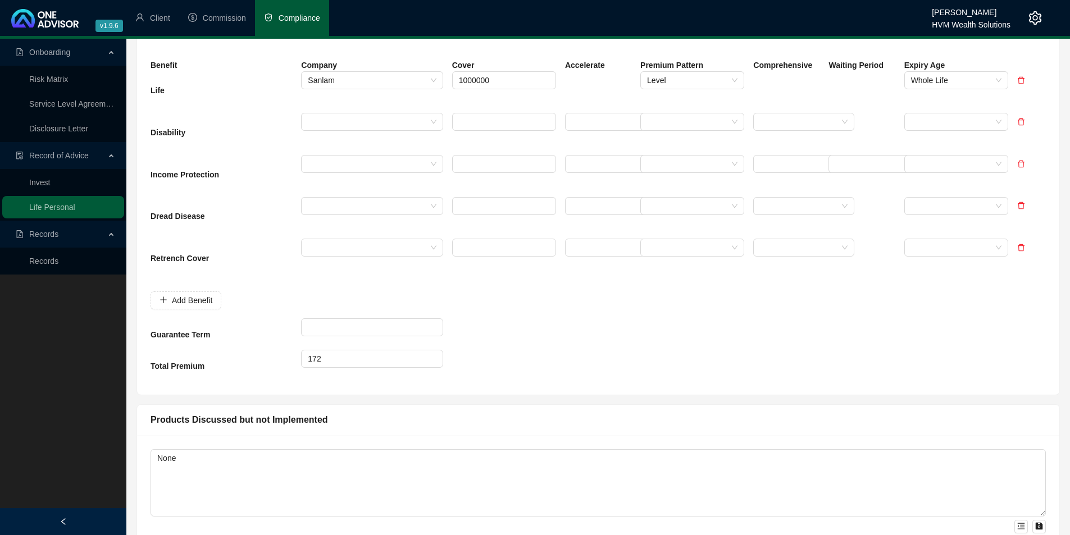
scroll to position [1270, 0]
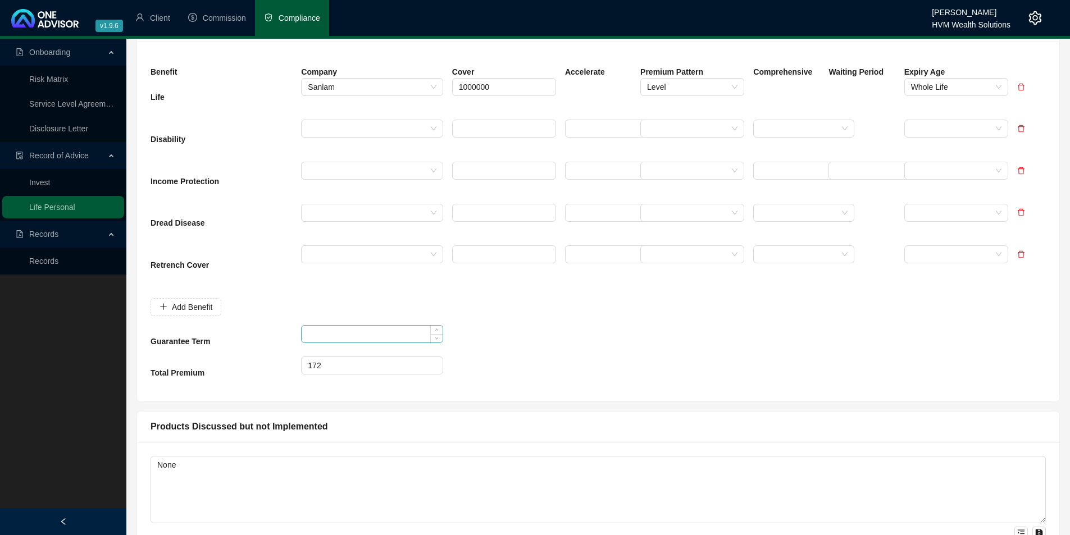
type textarea "After sourcing quotes from various insurers and considering the implications of…"
click at [365, 331] on input at bounding box center [372, 334] width 140 height 17
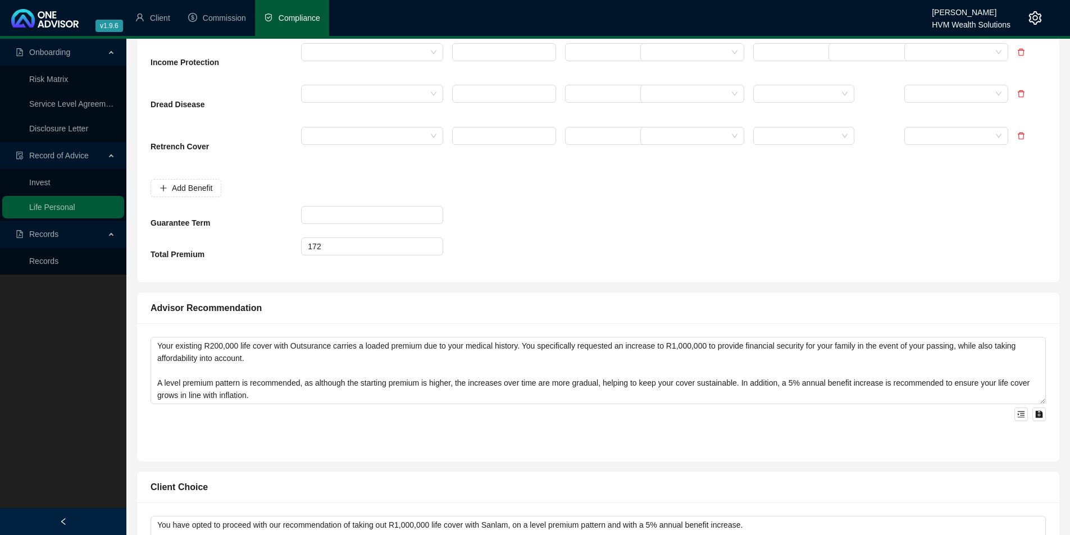
scroll to position [549, 0]
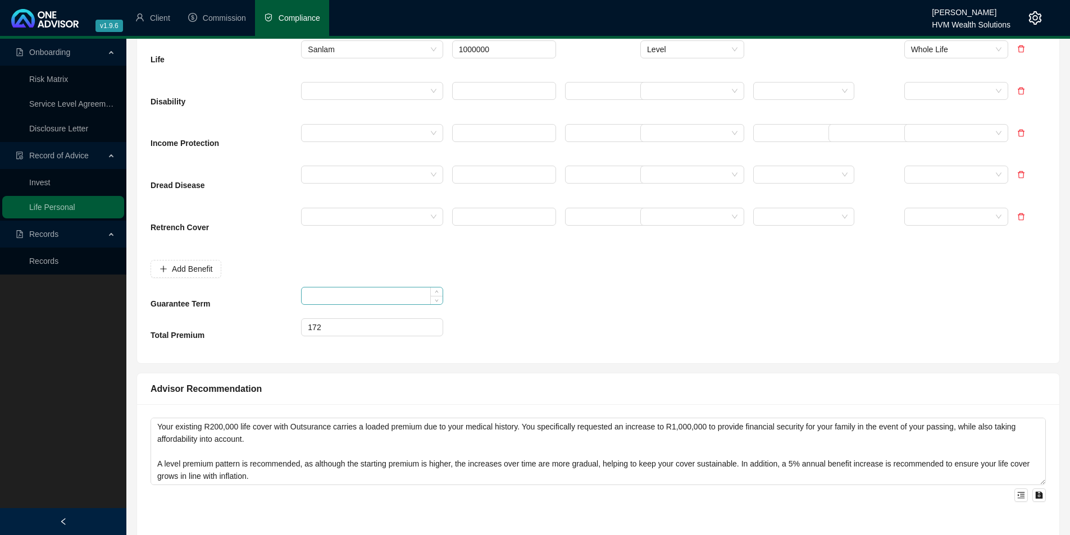
type input "10"
click at [331, 300] on input at bounding box center [372, 296] width 140 height 17
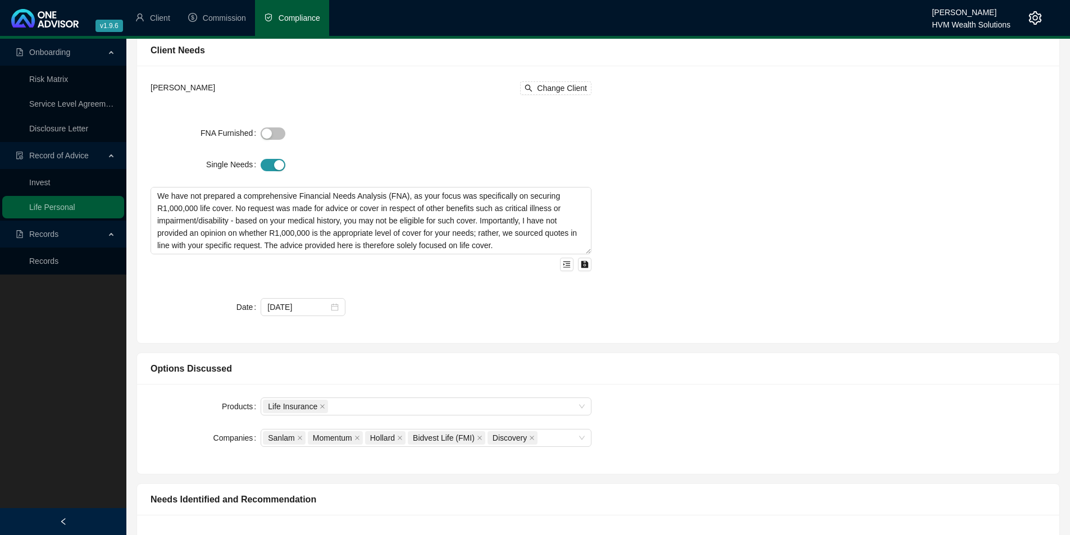
scroll to position [0, 0]
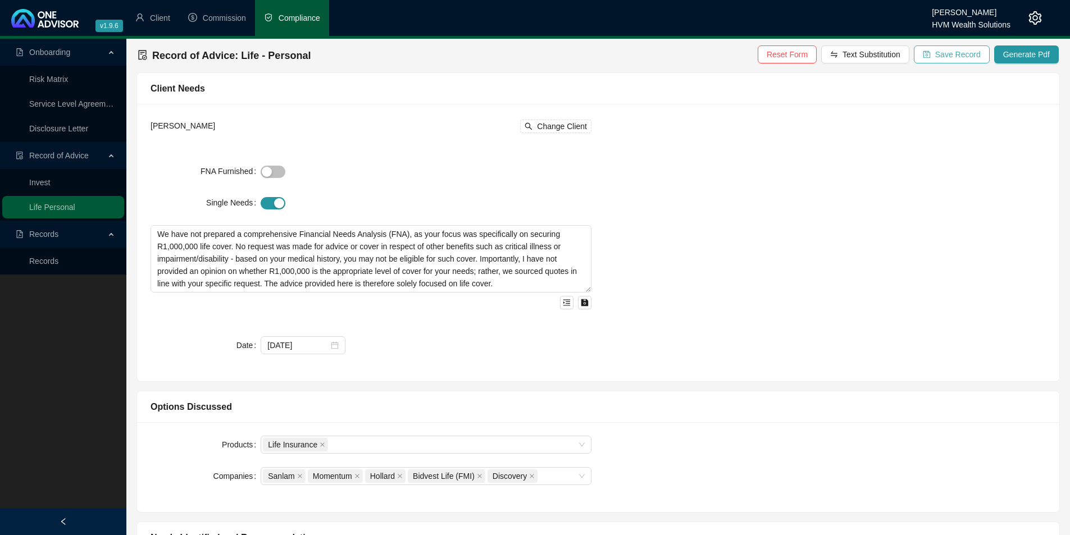
type input "10"
click at [973, 55] on span "Save Record" at bounding box center [957, 54] width 45 height 12
click at [1026, 55] on span "Generate Pdf" at bounding box center [1026, 54] width 47 height 12
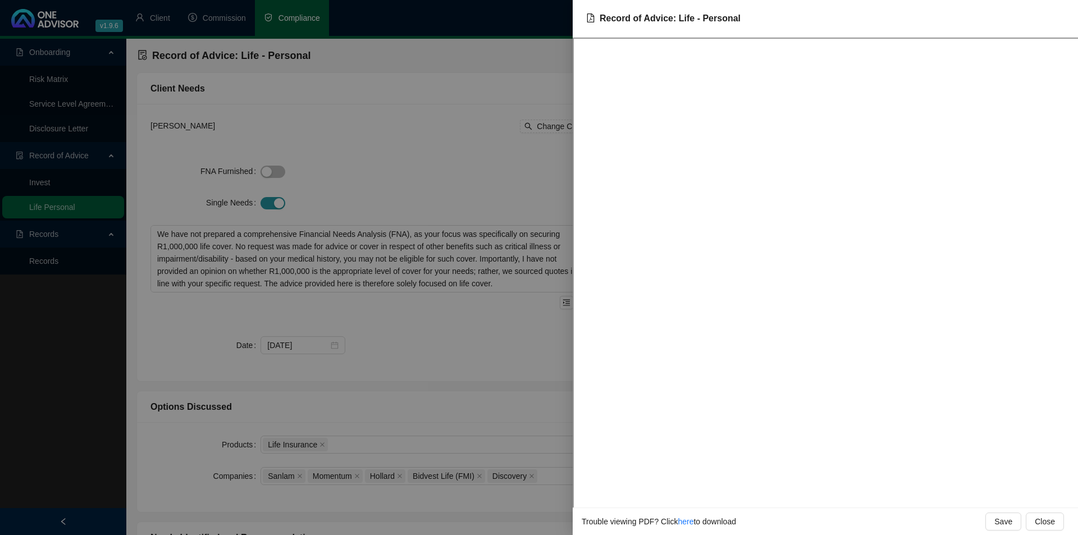
click at [537, 186] on div at bounding box center [539, 267] width 1078 height 535
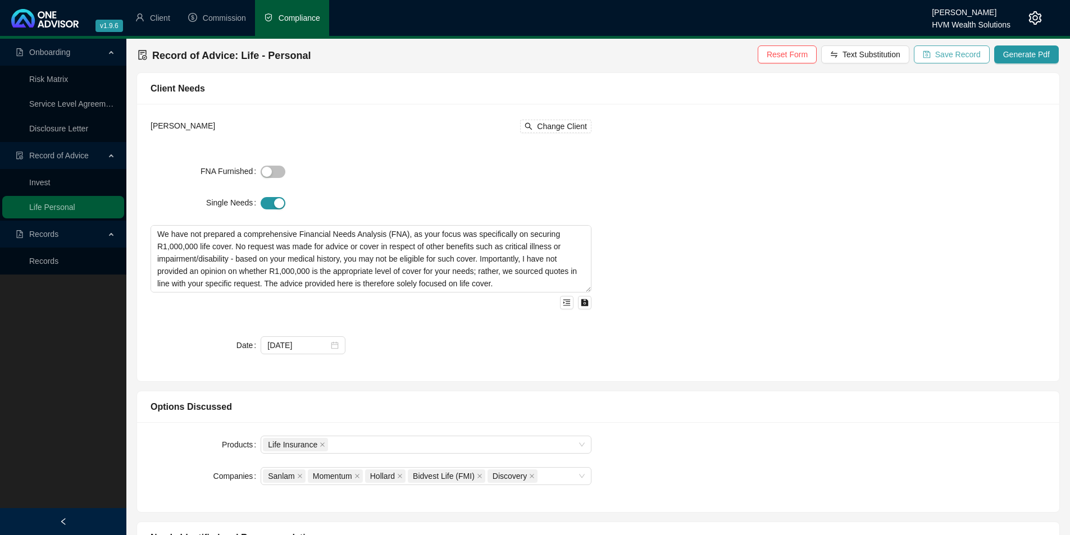
click at [941, 55] on span "Save Record" at bounding box center [957, 54] width 45 height 12
